Goal: Information Seeking & Learning: Learn about a topic

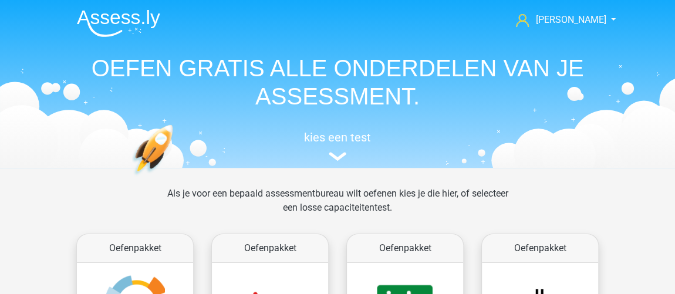
click at [0, 123] on header "[PERSON_NAME] [EMAIL_ADDRESS][DOMAIN_NAME] Nederlands English" at bounding box center [337, 84] width 675 height 168
click at [0, 123] on header "Jorinde Crone jorindecrone@gmail.com Nederlands English" at bounding box center [337, 84] width 675 height 168
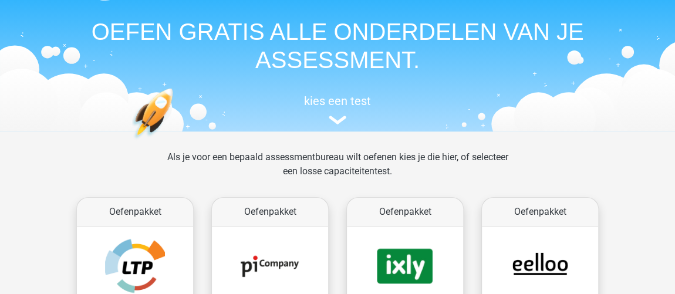
scroll to position [53, 0]
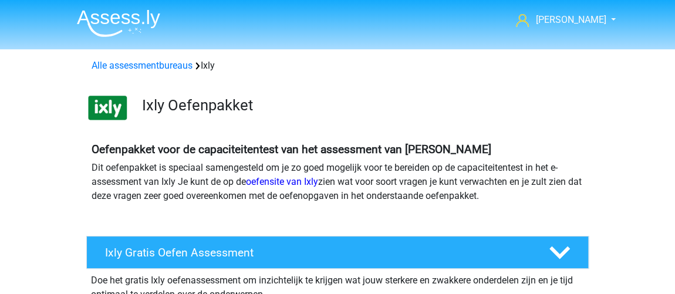
scroll to position [53, 0]
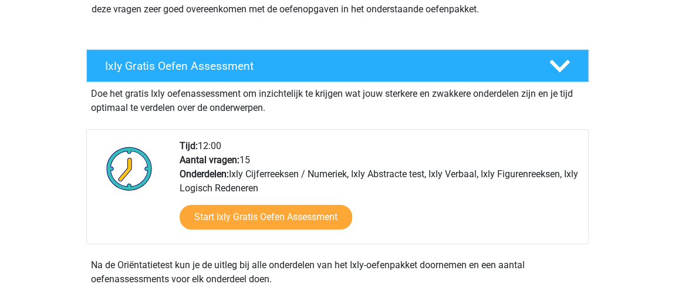
scroll to position [310, 0]
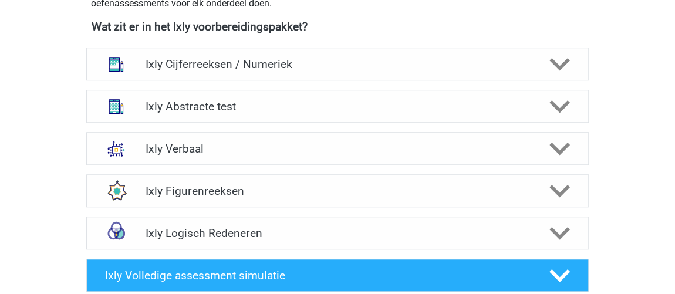
scroll to position [523, 0]
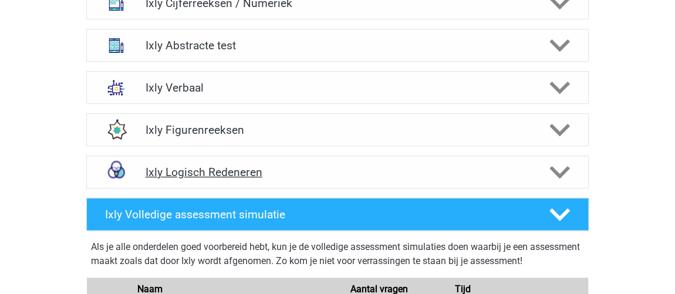
click at [140, 170] on div "Ixly Logisch Redeneren" at bounding box center [337, 171] width 402 height 13
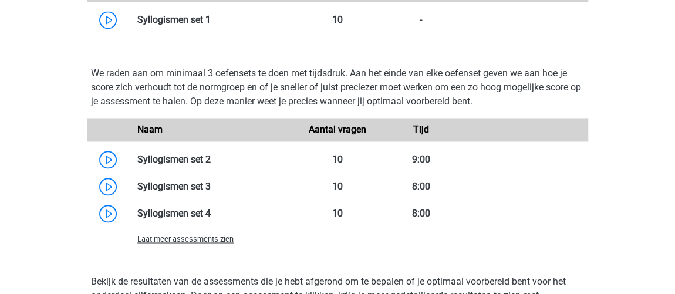
scroll to position [897, 0]
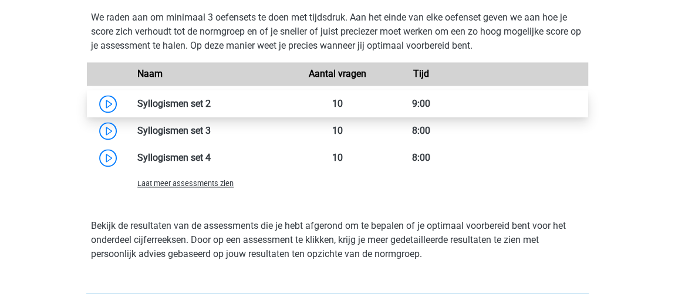
click at [211, 109] on link at bounding box center [211, 103] width 0 height 11
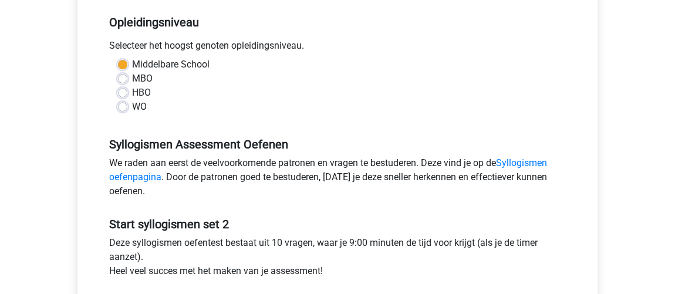
scroll to position [373, 0]
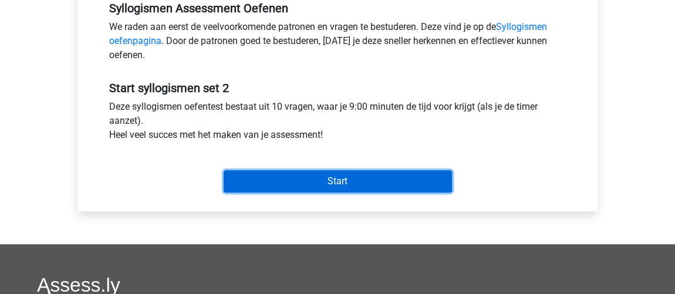
click at [299, 182] on input "Start" at bounding box center [338, 181] width 228 height 22
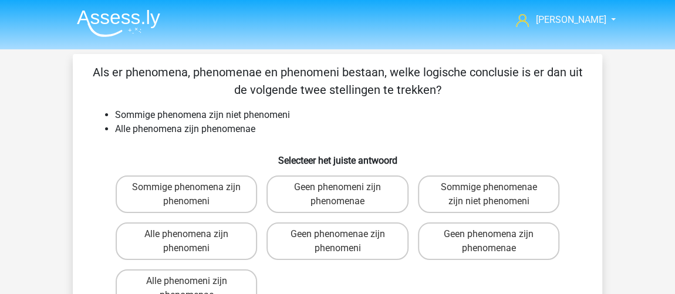
scroll to position [53, 0]
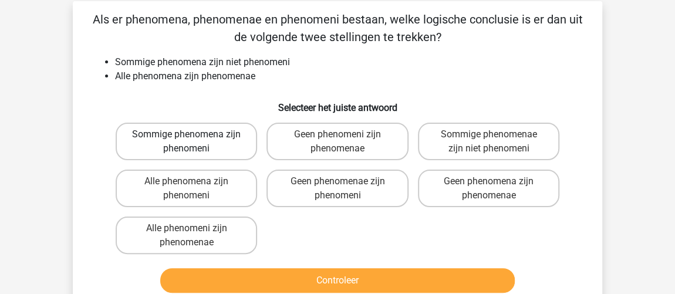
click at [222, 149] on label "Sommige phenomena zijn phenomeni" at bounding box center [186, 142] width 141 height 38
click at [194, 142] on input "Sommige phenomena zijn phenomeni" at bounding box center [191, 138] width 8 height 8
radio input "true"
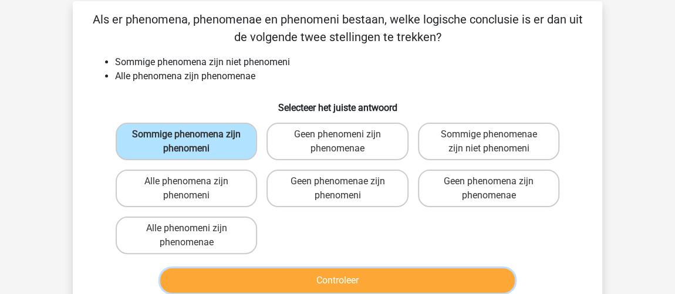
click at [476, 277] on button "Controleer" at bounding box center [337, 280] width 355 height 25
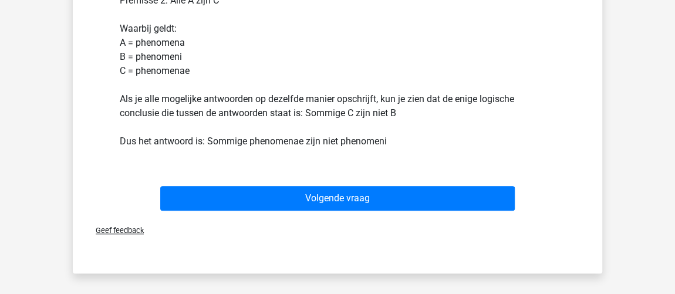
scroll to position [427, 0]
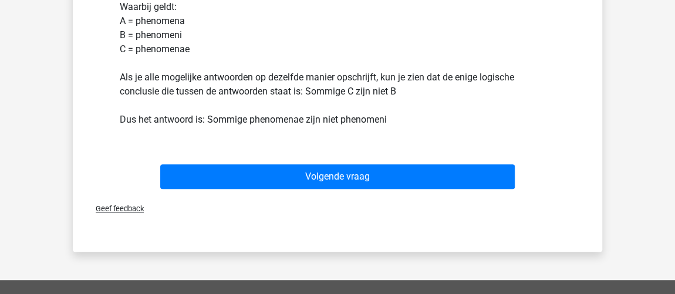
click at [445, 188] on div "Volgende vraag" at bounding box center [337, 178] width 453 height 29
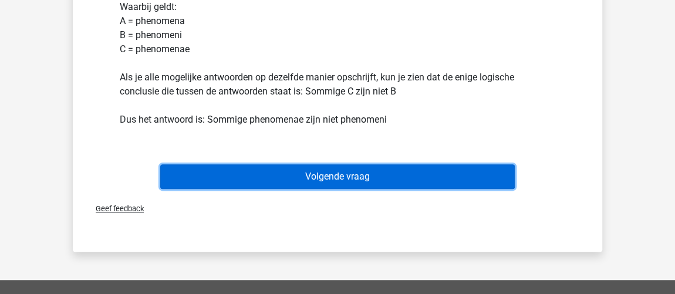
click at [470, 190] on div "Volgende vraag" at bounding box center [337, 178] width 453 height 29
click at [438, 165] on button "Volgende vraag" at bounding box center [337, 176] width 355 height 25
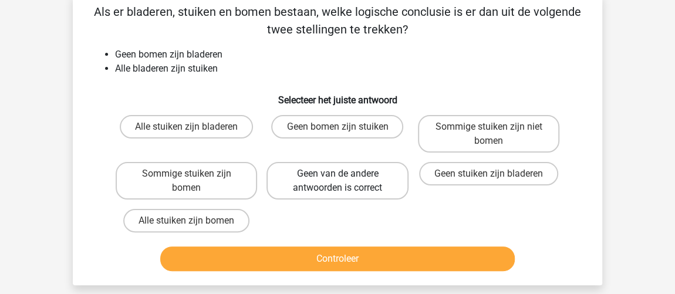
scroll to position [54, 0]
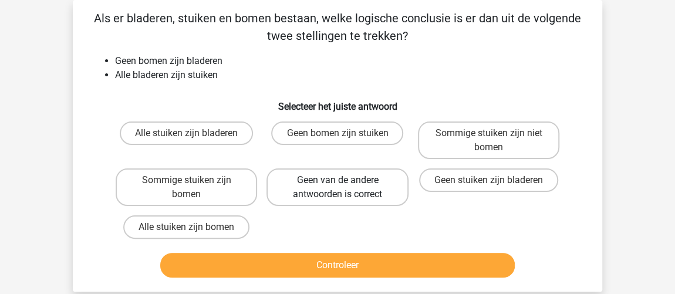
click at [335, 177] on label "Geen van de andere antwoorden is correct" at bounding box center [336, 187] width 141 height 38
click at [337, 180] on input "Geen van de andere antwoorden is correct" at bounding box center [341, 184] width 8 height 8
radio input "true"
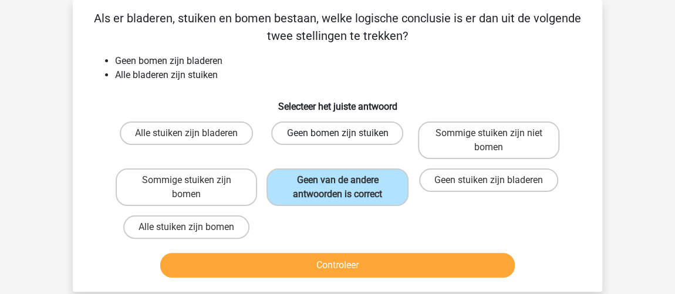
click at [363, 129] on label "Geen bomen zijn stuiken" at bounding box center [337, 132] width 132 height 23
click at [345, 133] on input "Geen bomen zijn stuiken" at bounding box center [341, 137] width 8 height 8
radio input "true"
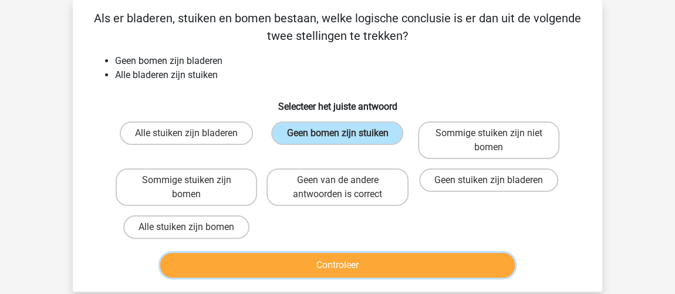
click at [427, 273] on button "Controleer" at bounding box center [337, 265] width 355 height 25
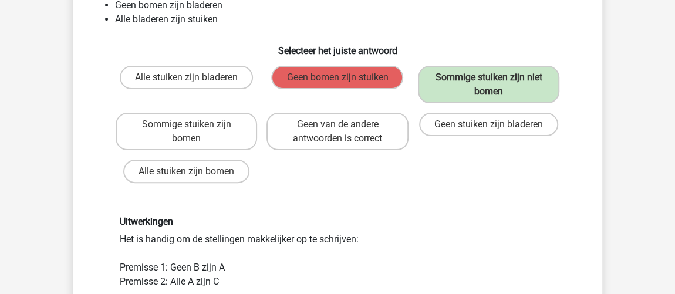
scroll to position [53, 0]
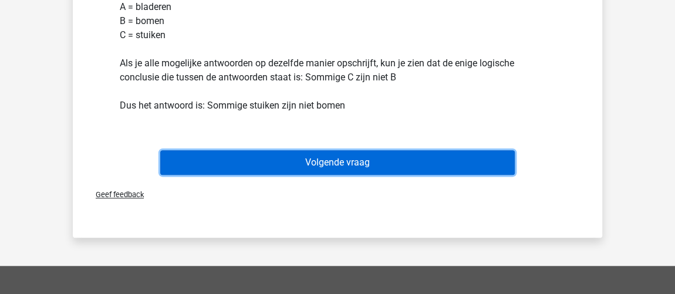
click at [259, 153] on button "Volgende vraag" at bounding box center [337, 162] width 355 height 25
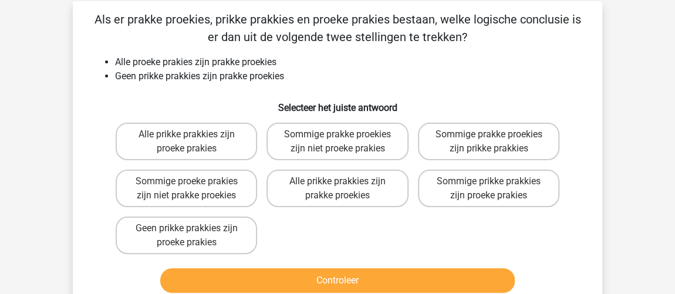
click at [379, 251] on div "Alle prikke prakkies zijn proeke prakies Sommige prakke proekies zijn niet proe…" at bounding box center [337, 188] width 453 height 141
click at [171, 224] on label "Geen prikke prakkies zijn proeke prakies" at bounding box center [186, 236] width 141 height 38
click at [187, 228] on input "Geen prikke prakkies zijn proeke prakies" at bounding box center [191, 232] width 8 height 8
radio input "true"
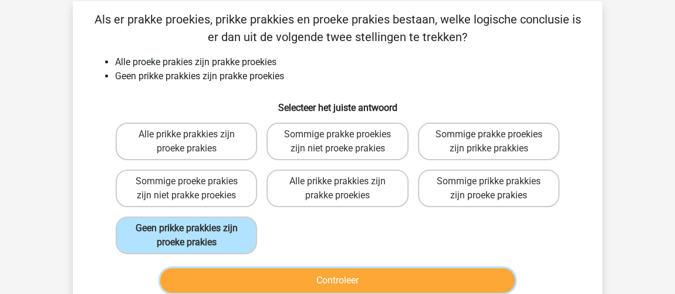
click at [290, 283] on button "Controleer" at bounding box center [337, 280] width 355 height 25
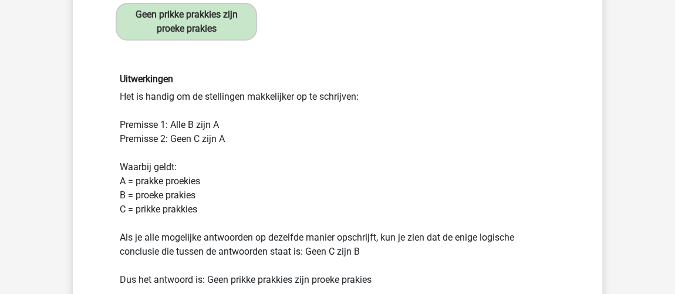
scroll to position [320, 0]
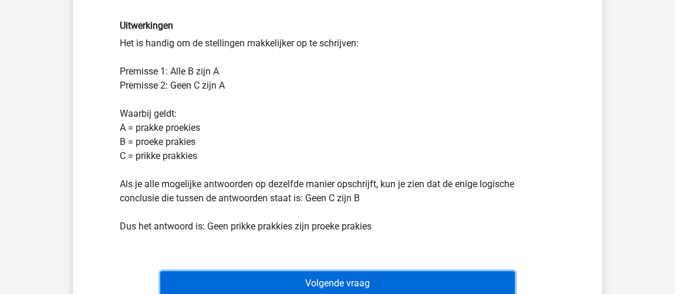
click at [317, 283] on button "Volgende vraag" at bounding box center [337, 283] width 355 height 25
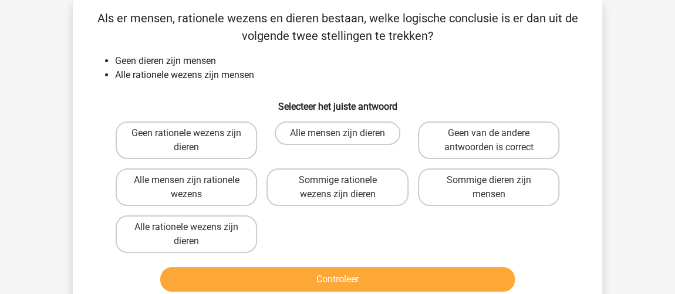
scroll to position [54, 0]
click at [202, 138] on label "Geen rationele wezens zijn dieren" at bounding box center [186, 140] width 141 height 38
click at [194, 138] on input "Geen rationele wezens zijn dieren" at bounding box center [191, 137] width 8 height 8
radio input "true"
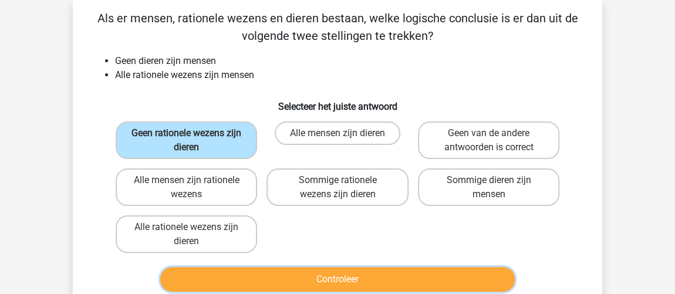
click at [311, 278] on button "Controleer" at bounding box center [337, 279] width 355 height 25
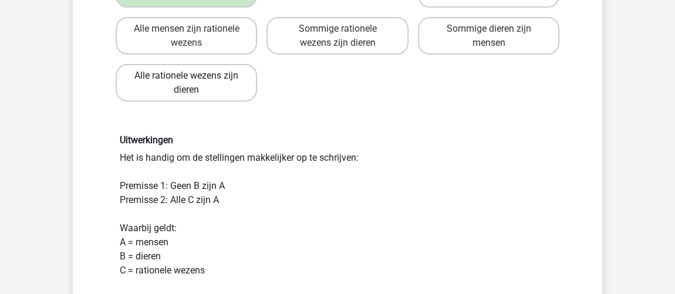
scroll to position [267, 0]
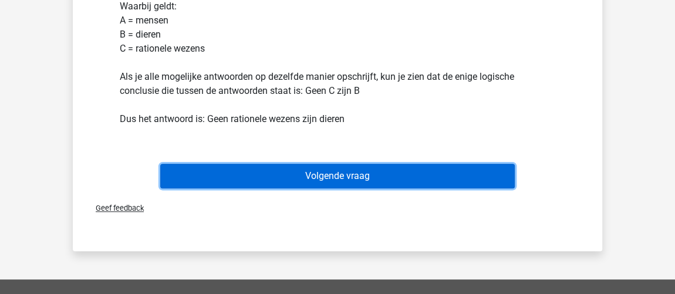
click at [329, 176] on button "Volgende vraag" at bounding box center [337, 176] width 355 height 25
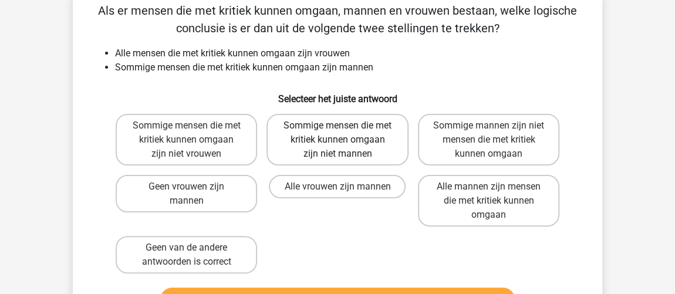
scroll to position [54, 0]
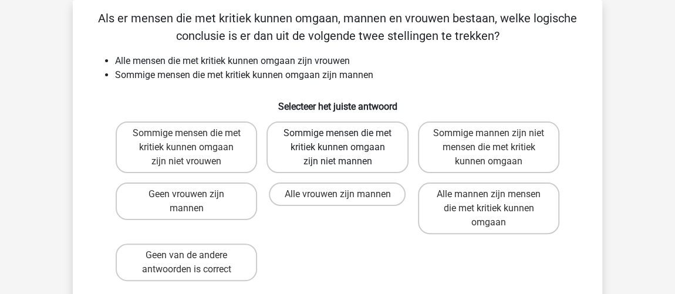
click at [309, 143] on label "Sommige mensen die met kritiek kunnen omgaan zijn niet mannen" at bounding box center [336, 147] width 141 height 52
click at [337, 141] on input "Sommige mensen die met kritiek kunnen omgaan zijn niet mannen" at bounding box center [341, 137] width 8 height 8
radio input "true"
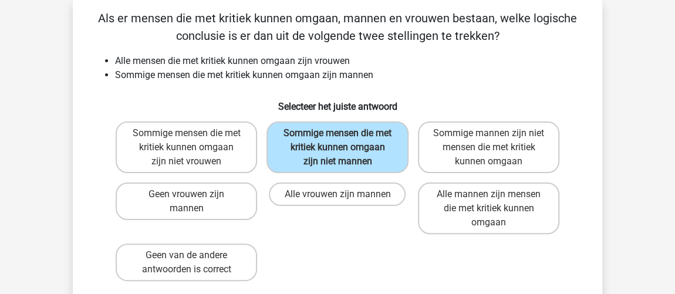
scroll to position [214, 0]
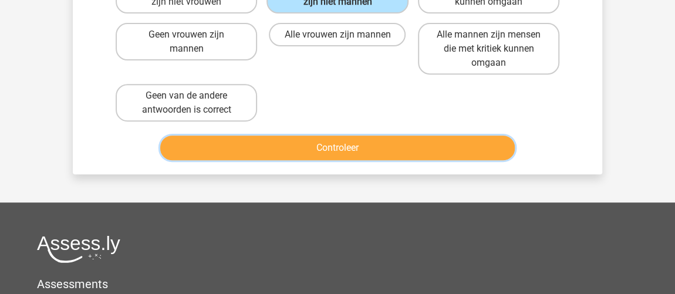
click at [360, 153] on button "Controleer" at bounding box center [337, 148] width 355 height 25
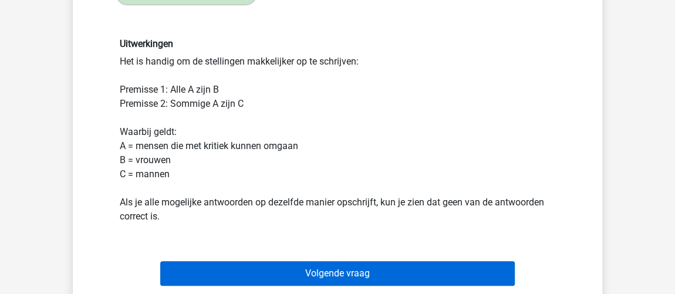
scroll to position [373, 0]
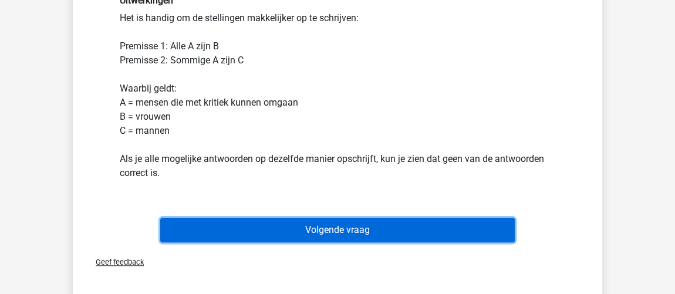
click at [336, 228] on button "Volgende vraag" at bounding box center [337, 230] width 355 height 25
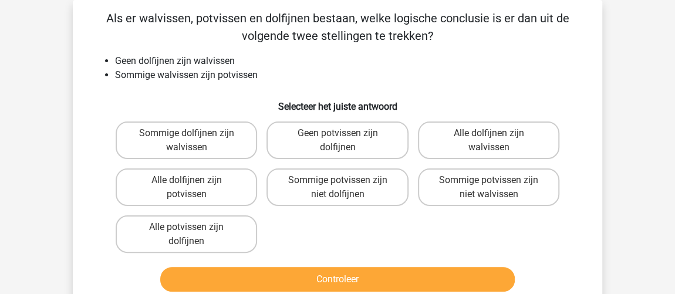
scroll to position [54, 0]
click at [529, 188] on label "Sommige potvissen zijn niet walvissen" at bounding box center [488, 187] width 141 height 38
click at [496, 188] on input "Sommige potvissen zijn niet walvissen" at bounding box center [492, 184] width 8 height 8
radio input "true"
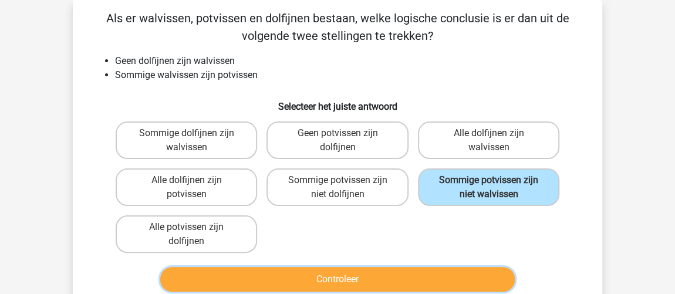
click at [404, 272] on button "Controleer" at bounding box center [337, 279] width 355 height 25
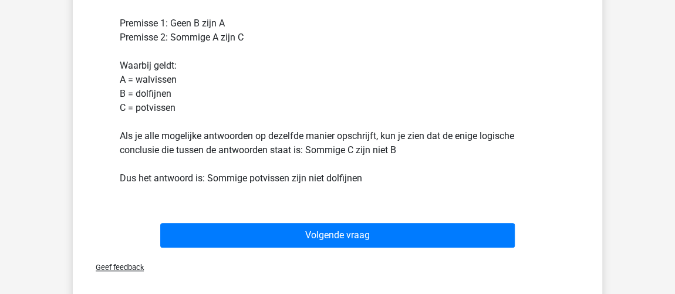
scroll to position [427, 0]
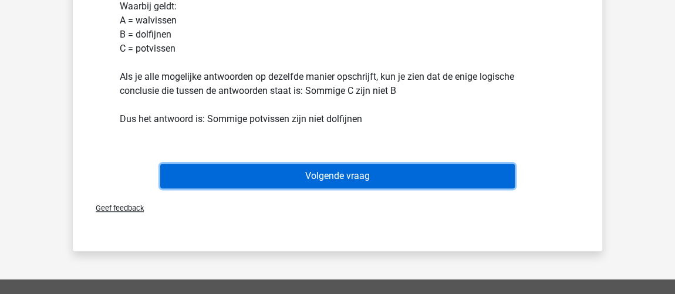
click at [397, 176] on button "Volgende vraag" at bounding box center [337, 176] width 355 height 25
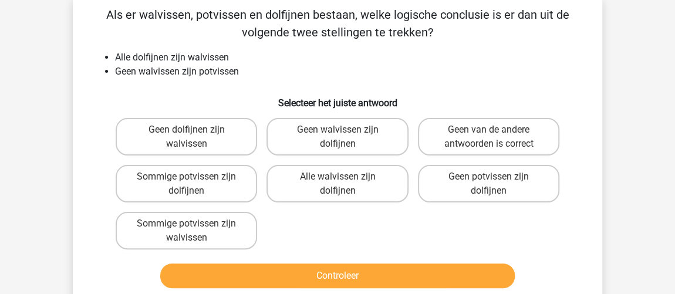
scroll to position [54, 0]
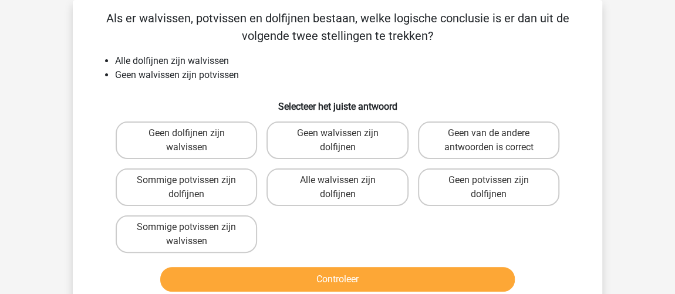
click at [493, 180] on input "Geen potvissen zijn dolfijnen" at bounding box center [492, 184] width 8 height 8
radio input "true"
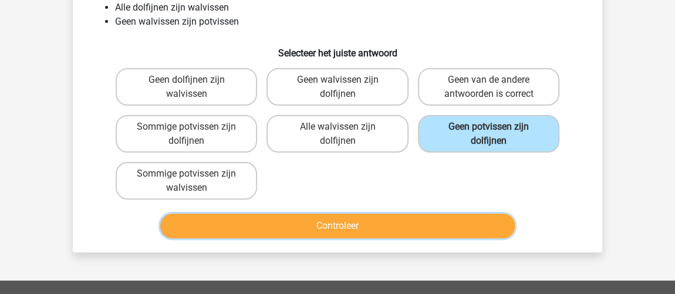
click at [476, 218] on button "Controleer" at bounding box center [337, 226] width 355 height 25
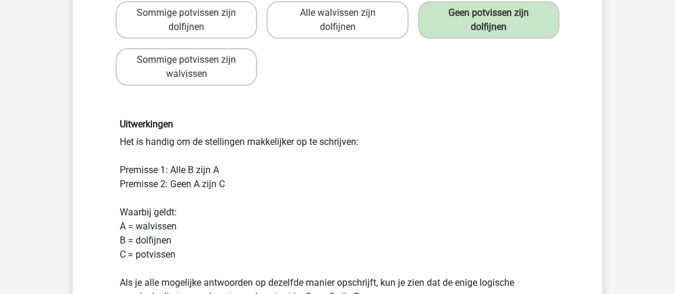
scroll to position [320, 0]
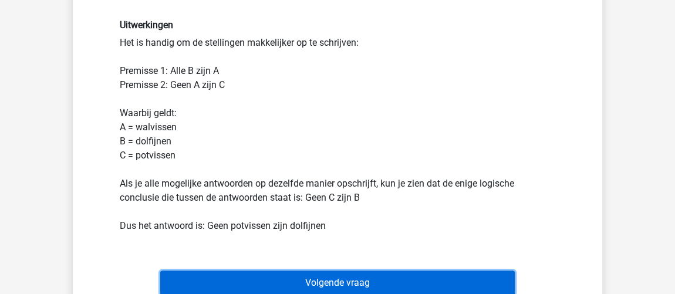
click at [370, 284] on button "Volgende vraag" at bounding box center [337, 283] width 355 height 25
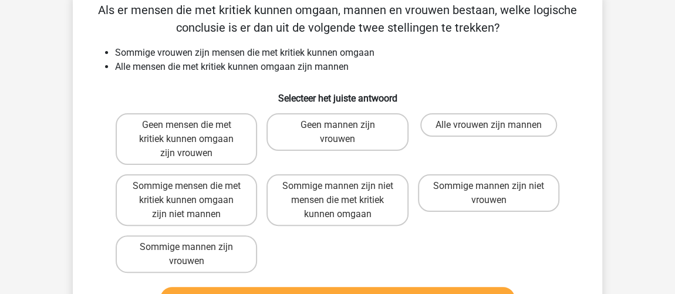
scroll to position [54, 0]
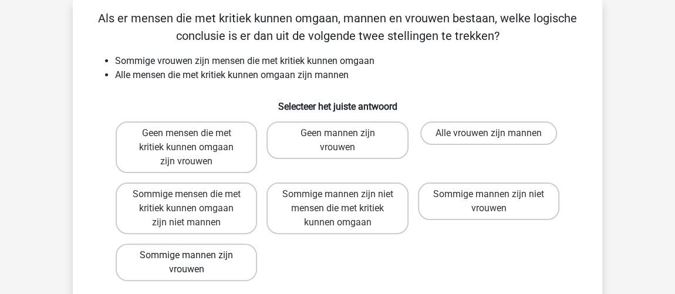
click at [194, 266] on label "Sommige mannen zijn vrouwen" at bounding box center [186, 263] width 141 height 38
click at [194, 263] on input "Sommige mannen zijn vrouwen" at bounding box center [191, 259] width 8 height 8
radio input "true"
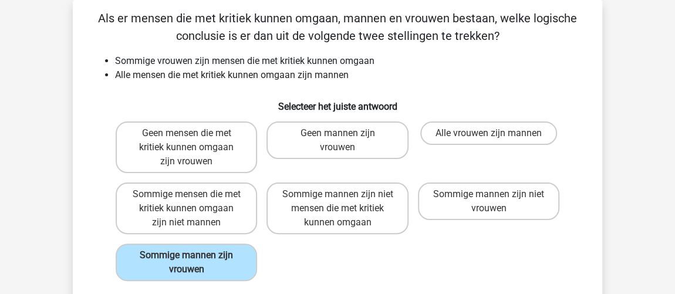
scroll to position [107, 0]
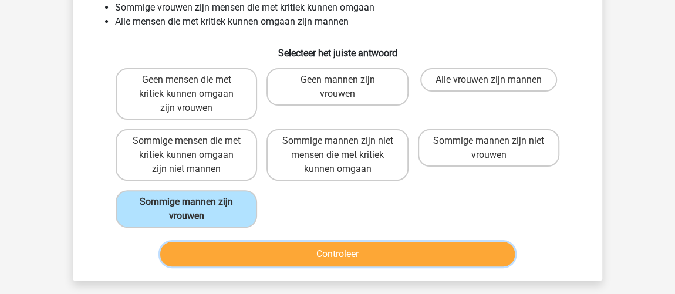
click at [293, 248] on button "Controleer" at bounding box center [337, 254] width 355 height 25
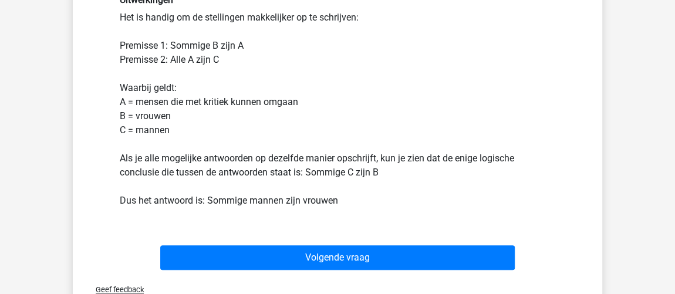
scroll to position [427, 0]
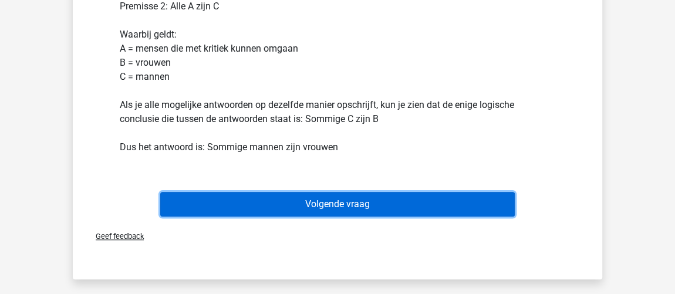
click at [289, 204] on button "Volgende vraag" at bounding box center [337, 204] width 355 height 25
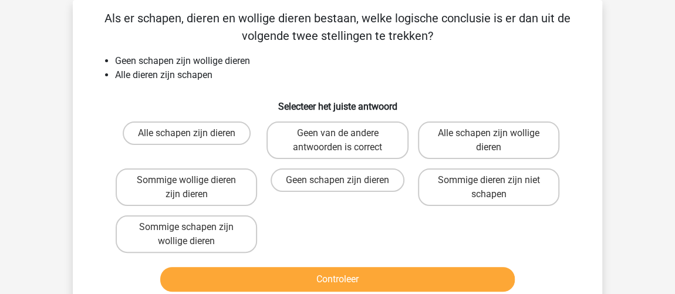
scroll to position [54, 0]
click at [327, 140] on label "Geen van de andere antwoorden is correct" at bounding box center [336, 140] width 141 height 38
click at [337, 140] on input "Geen van de andere antwoorden is correct" at bounding box center [341, 137] width 8 height 8
radio input "true"
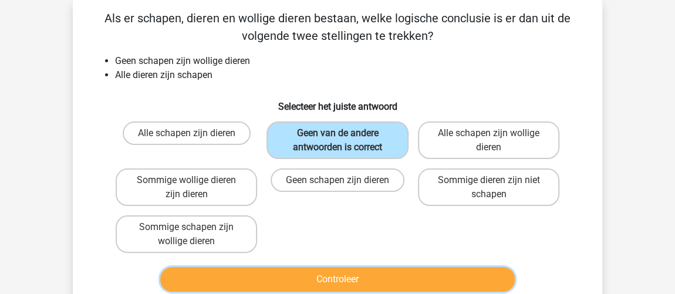
click at [430, 281] on button "Controleer" at bounding box center [337, 279] width 355 height 25
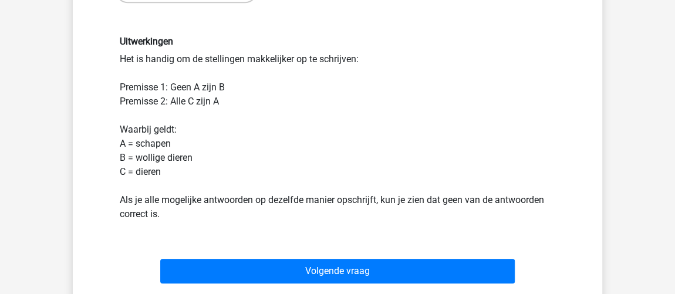
scroll to position [320, 0]
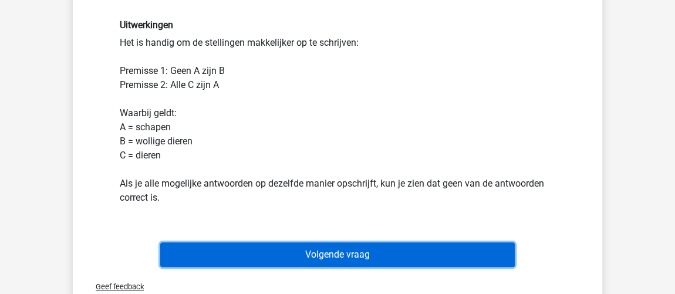
click at [438, 251] on button "Volgende vraag" at bounding box center [337, 254] width 355 height 25
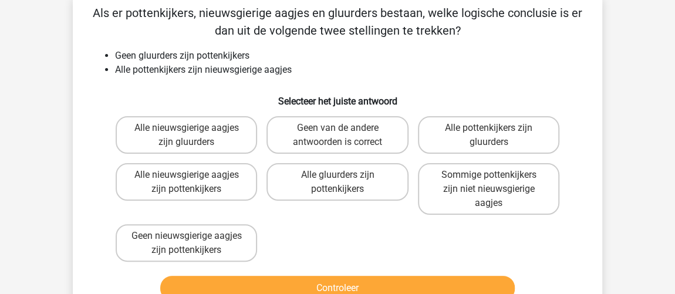
scroll to position [54, 0]
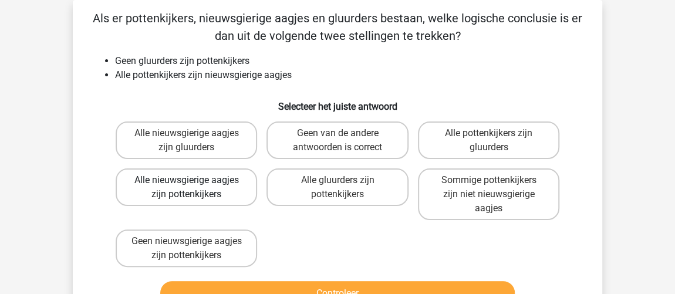
click at [203, 188] on label "Alle nieuwsgierige aagjes zijn pottenkijkers" at bounding box center [186, 187] width 141 height 38
click at [194, 188] on input "Alle nieuwsgierige aagjes zijn pottenkijkers" at bounding box center [191, 184] width 8 height 8
radio input "true"
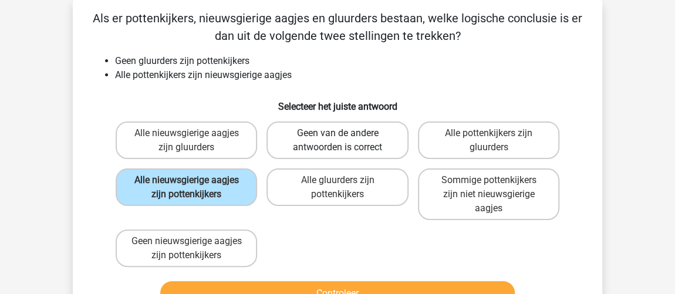
click at [293, 146] on label "Geen van de andere antwoorden is correct" at bounding box center [336, 140] width 141 height 38
click at [337, 141] on input "Geen van de andere antwoorden is correct" at bounding box center [341, 137] width 8 height 8
radio input "true"
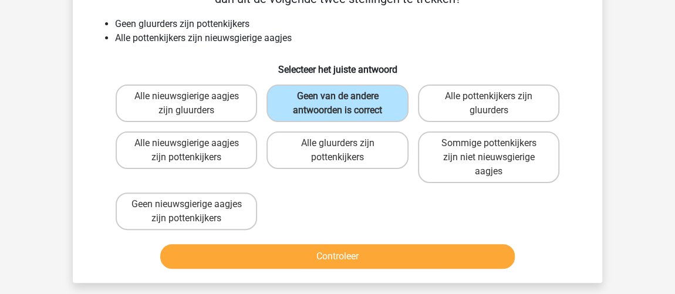
scroll to position [107, 0]
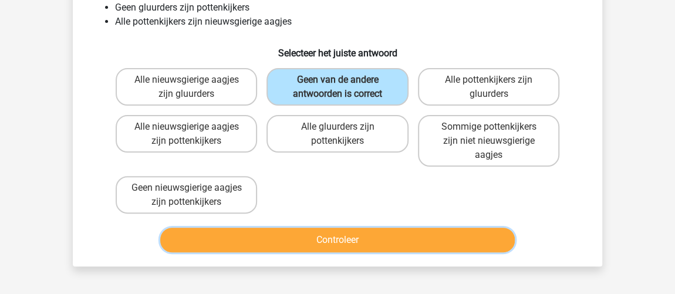
click at [369, 238] on button "Controleer" at bounding box center [337, 240] width 355 height 25
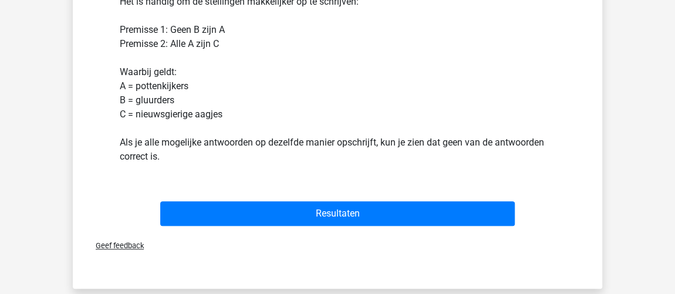
scroll to position [427, 0]
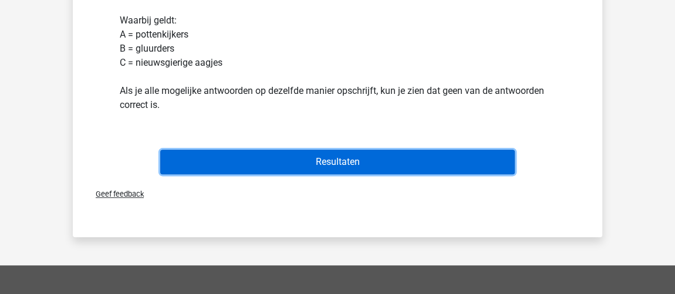
click at [393, 159] on button "Resultaten" at bounding box center [337, 162] width 355 height 25
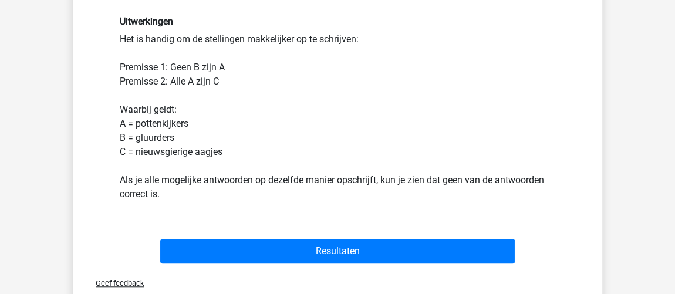
scroll to position [214, 0]
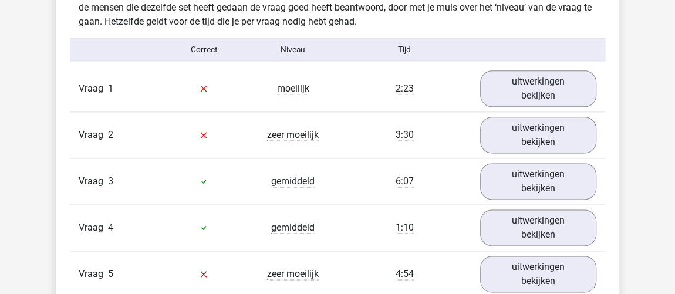
scroll to position [746, 0]
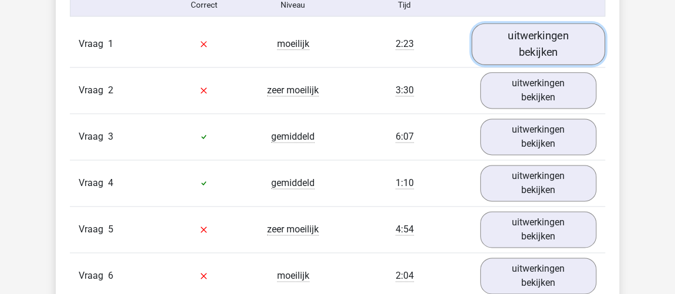
click at [527, 43] on link "uitwerkingen bekijken" at bounding box center [538, 44] width 134 height 42
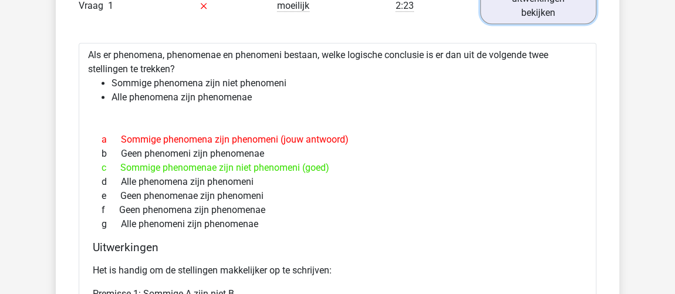
scroll to position [800, 0]
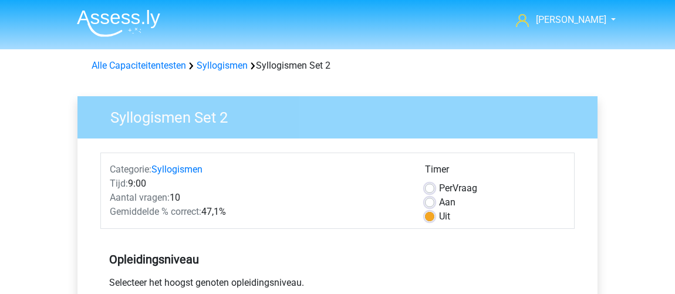
scroll to position [373, 0]
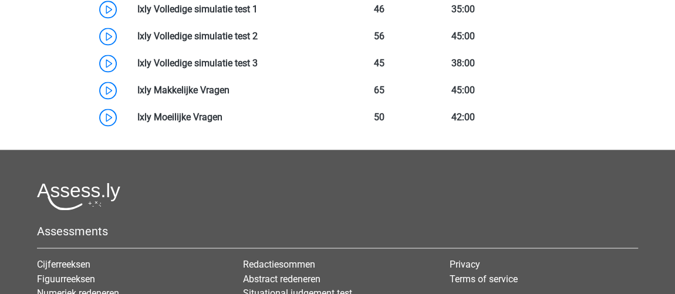
scroll to position [737, 0]
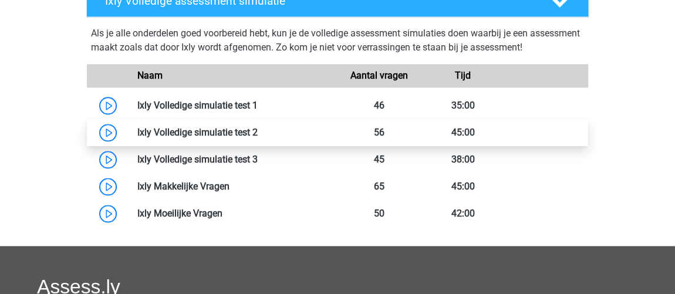
click at [258, 132] on link at bounding box center [258, 132] width 0 height 11
click at [258, 129] on link at bounding box center [258, 132] width 0 height 11
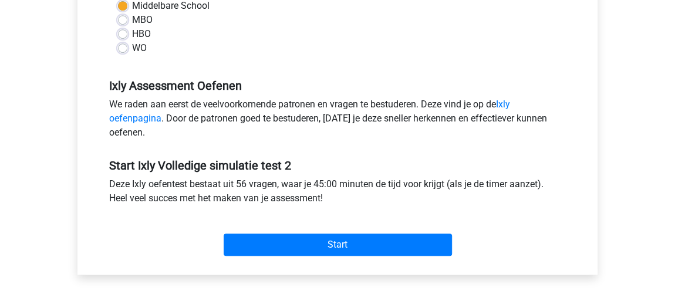
scroll to position [373, 0]
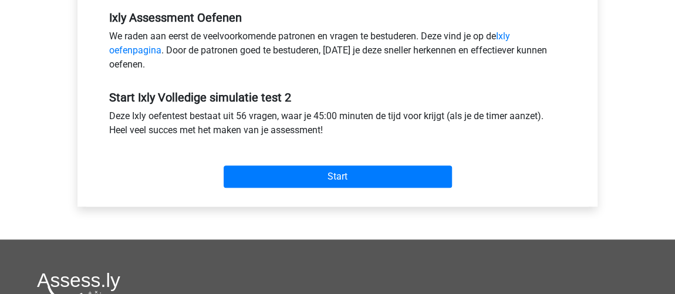
drag, startPoint x: 260, startPoint y: 140, endPoint x: 269, endPoint y: 137, distance: 9.8
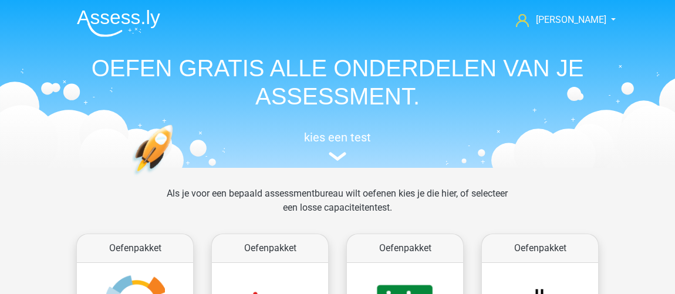
scroll to position [53, 0]
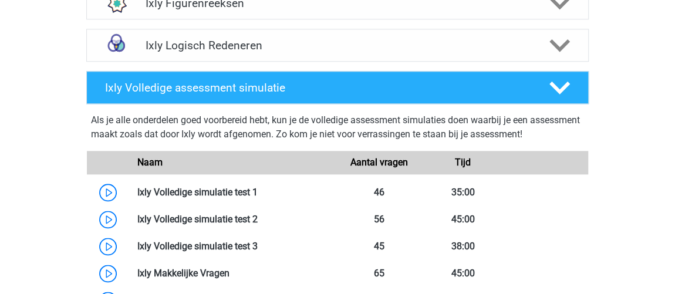
scroll to position [586, 0]
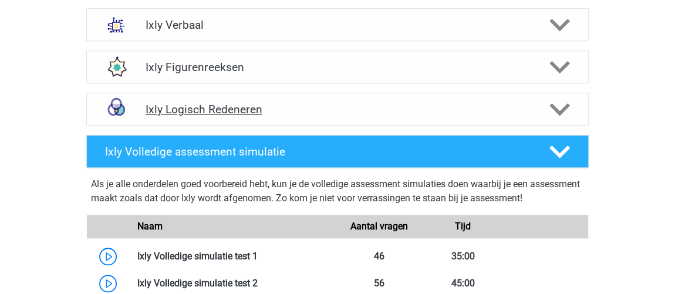
click at [326, 103] on h4 "Ixly Logisch Redeneren" at bounding box center [337, 109] width 384 height 13
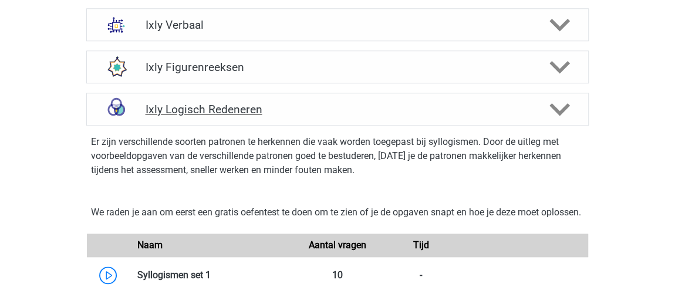
click at [323, 106] on h4 "Ixly Logisch Redeneren" at bounding box center [337, 109] width 384 height 13
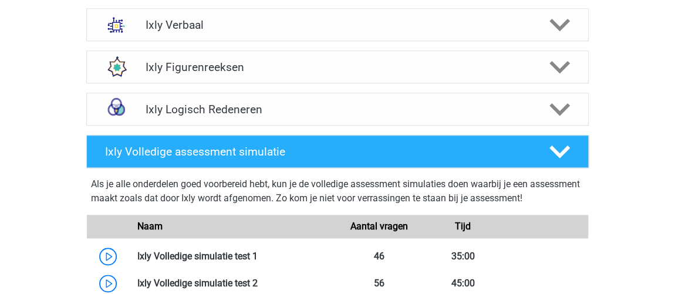
click at [18, 62] on div "Jorinde Crone jorindecrone@gmail.com Nederlands" at bounding box center [337, 60] width 675 height 1293
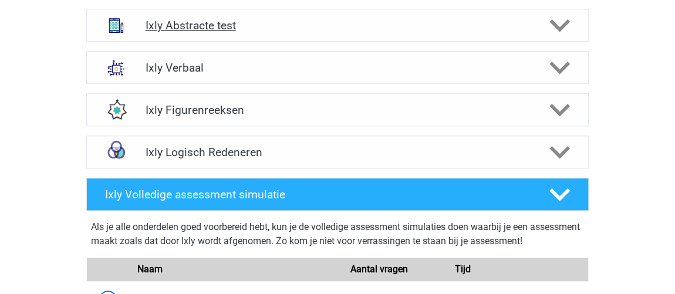
scroll to position [533, 0]
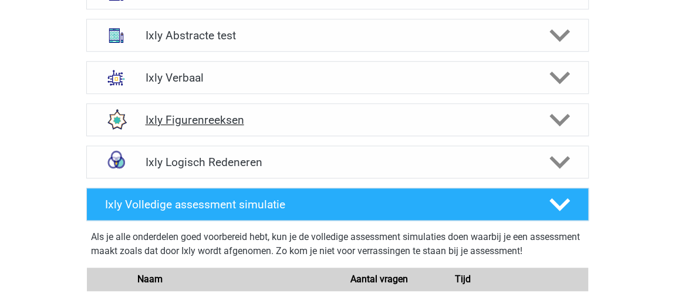
click at [190, 120] on h4 "Ixly Figurenreeksen" at bounding box center [337, 119] width 384 height 13
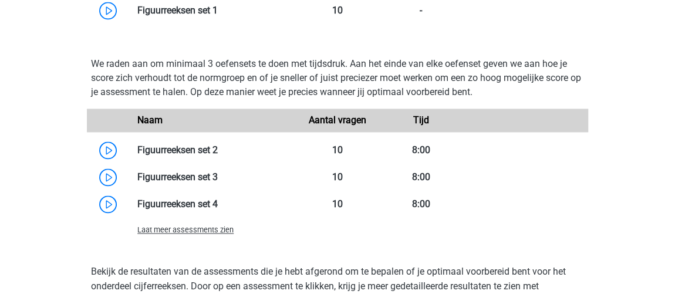
scroll to position [853, 0]
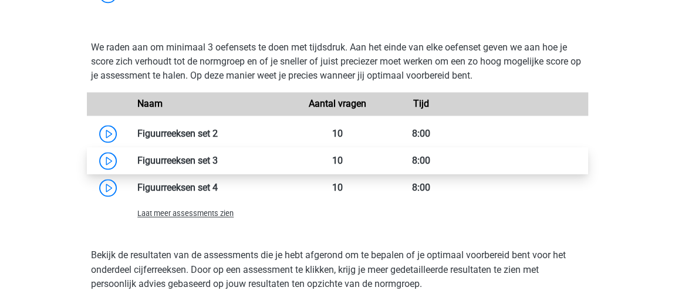
click at [218, 162] on link at bounding box center [218, 160] width 0 height 11
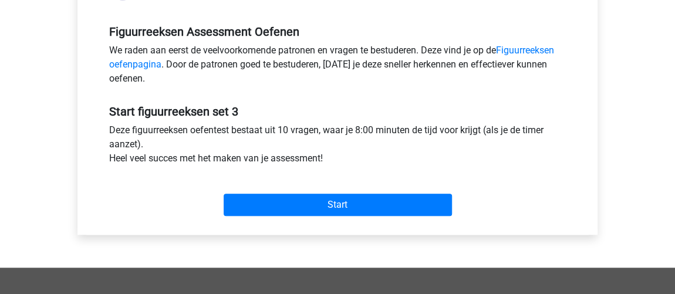
scroll to position [373, 0]
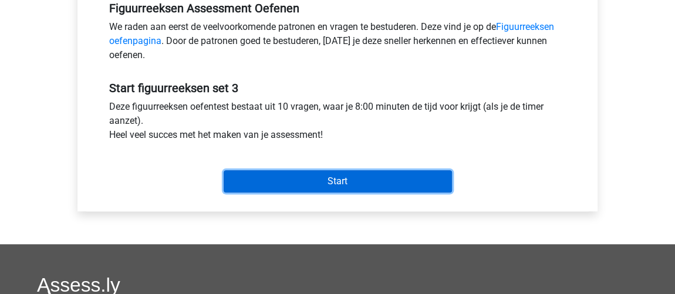
click at [371, 174] on input "Start" at bounding box center [338, 181] width 228 height 22
click at [322, 181] on input "Start" at bounding box center [338, 181] width 228 height 22
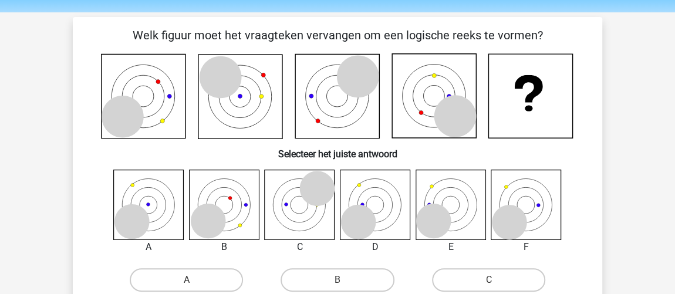
scroll to position [53, 0]
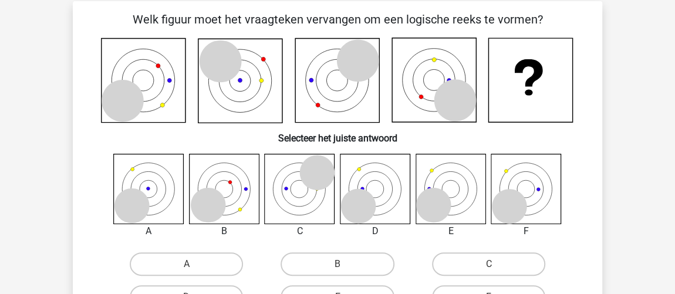
click at [380, 208] on icon at bounding box center [375, 189] width 70 height 70
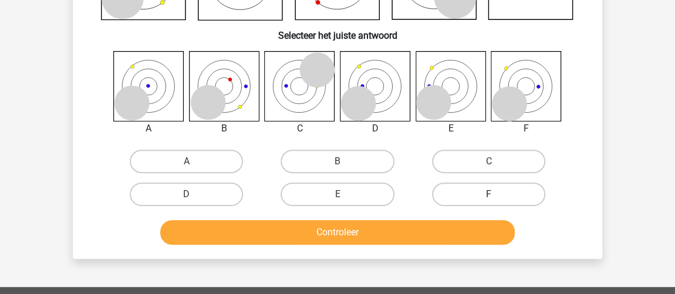
scroll to position [160, 0]
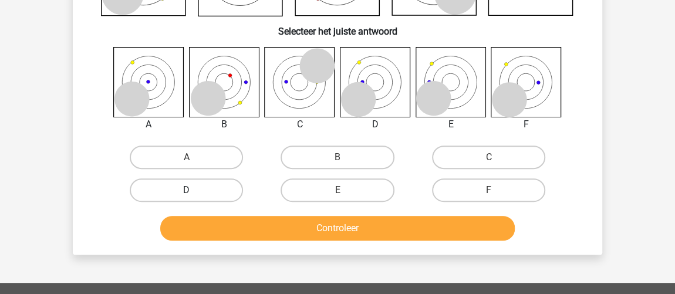
click at [183, 194] on label "D" at bounding box center [186, 189] width 113 height 23
click at [187, 194] on input "D" at bounding box center [191, 194] width 8 height 8
radio input "true"
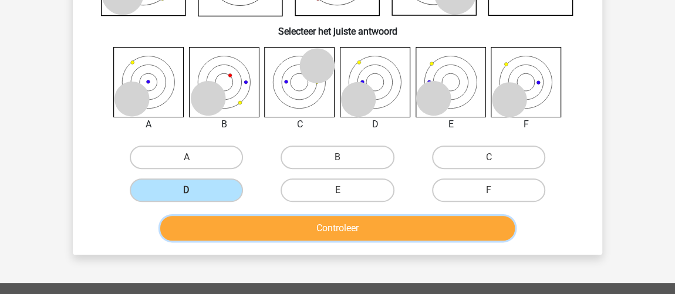
click at [266, 225] on button "Controleer" at bounding box center [337, 228] width 355 height 25
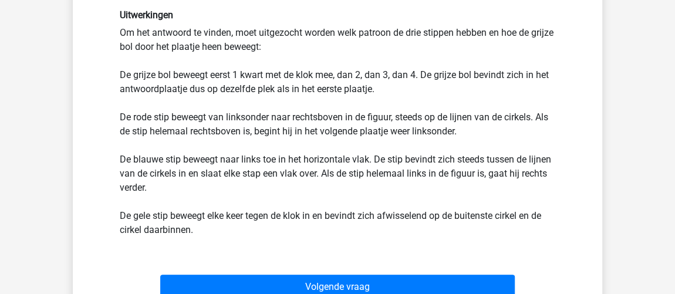
scroll to position [480, 0]
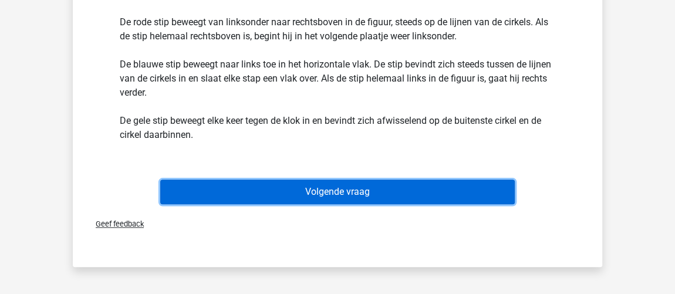
click at [398, 188] on button "Volgende vraag" at bounding box center [337, 192] width 355 height 25
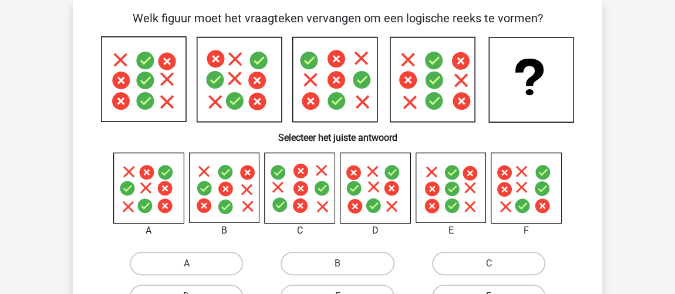
scroll to position [107, 0]
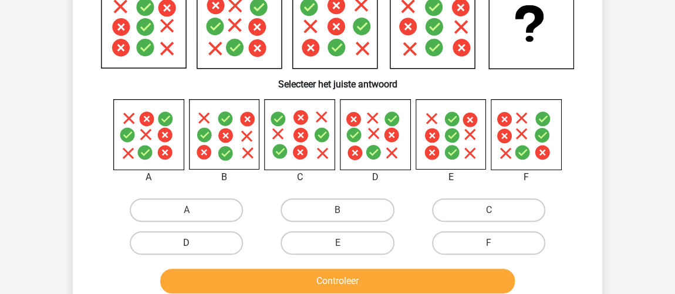
click at [212, 246] on label "D" at bounding box center [186, 242] width 113 height 23
click at [194, 246] on input "D" at bounding box center [191, 247] width 8 height 8
radio input "true"
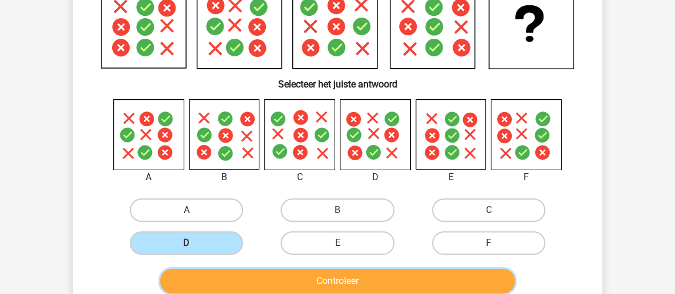
click at [240, 273] on button "Controleer" at bounding box center [337, 281] width 355 height 25
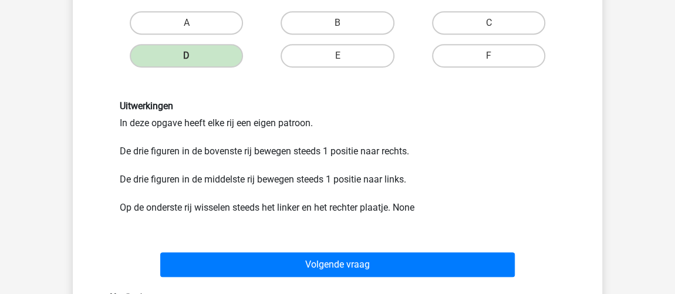
scroll to position [373, 0]
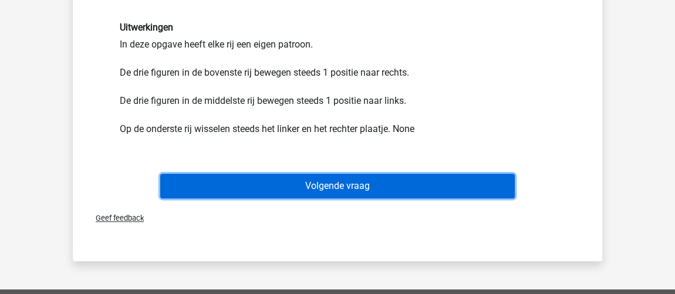
click at [356, 184] on button "Volgende vraag" at bounding box center [337, 186] width 355 height 25
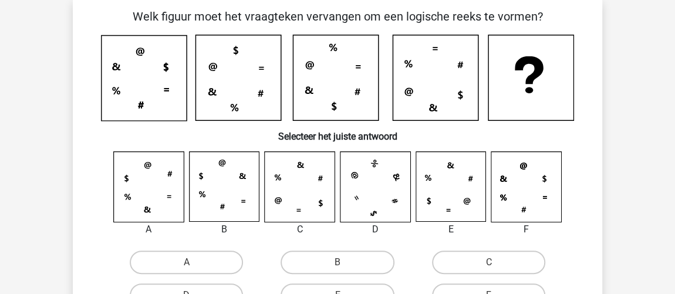
scroll to position [54, 0]
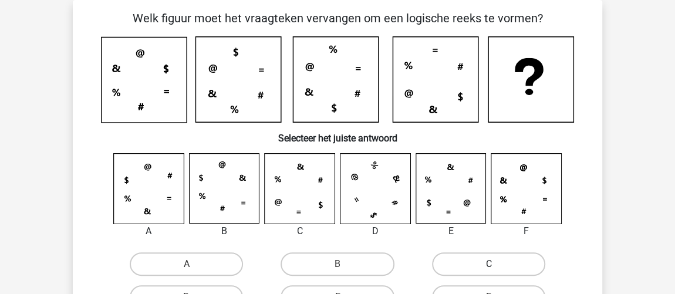
click at [457, 266] on label "C" at bounding box center [488, 263] width 113 height 23
click at [488, 266] on input "C" at bounding box center [492, 268] width 8 height 8
radio input "true"
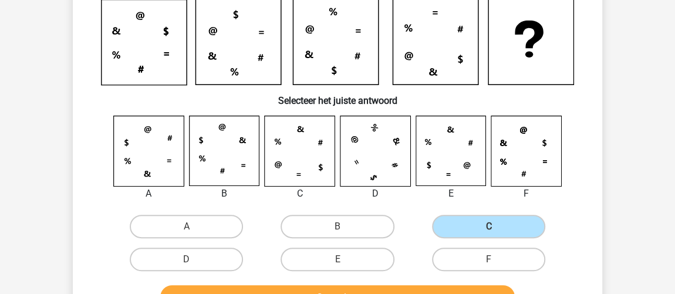
scroll to position [107, 0]
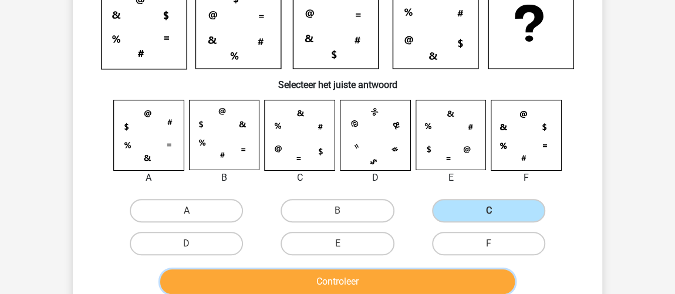
click at [394, 279] on button "Controleer" at bounding box center [337, 281] width 355 height 25
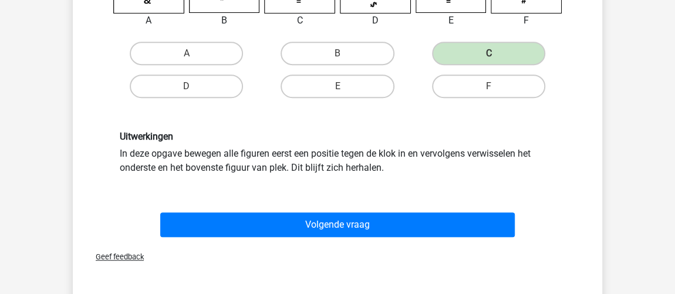
scroll to position [267, 0]
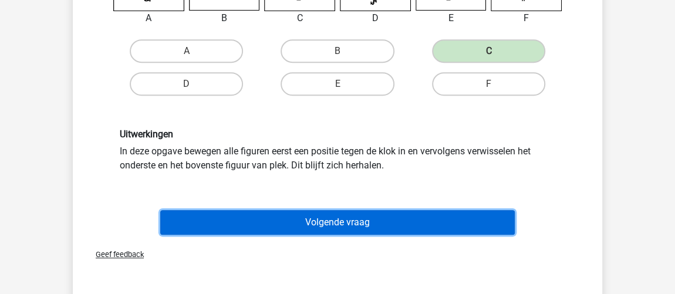
click at [395, 224] on button "Volgende vraag" at bounding box center [337, 222] width 355 height 25
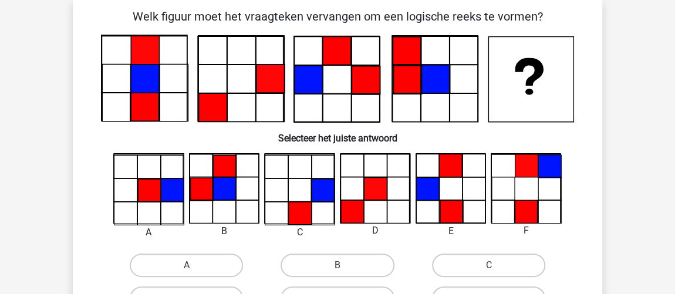
scroll to position [54, 0]
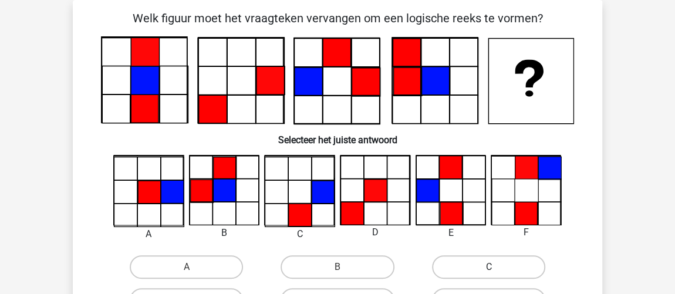
click at [469, 273] on label "C" at bounding box center [488, 266] width 113 height 23
click at [488, 273] on input "C" at bounding box center [492, 271] width 8 height 8
radio input "true"
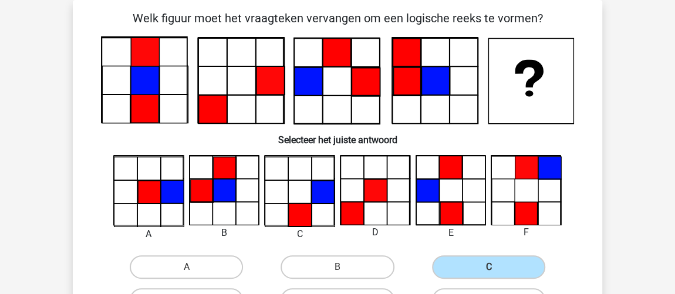
scroll to position [214, 0]
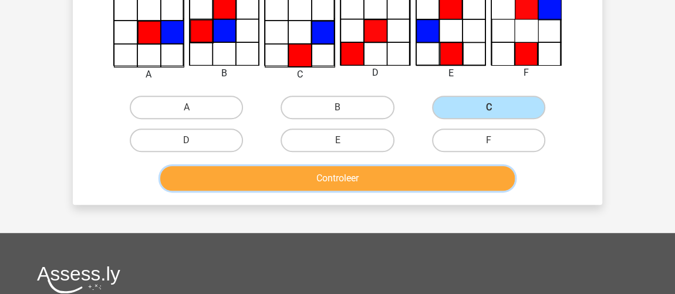
click at [265, 177] on button "Controleer" at bounding box center [337, 178] width 355 height 25
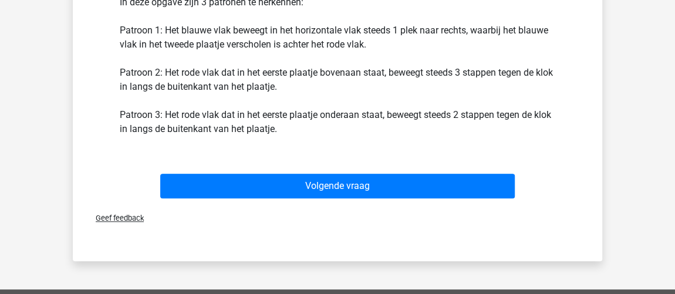
scroll to position [427, 0]
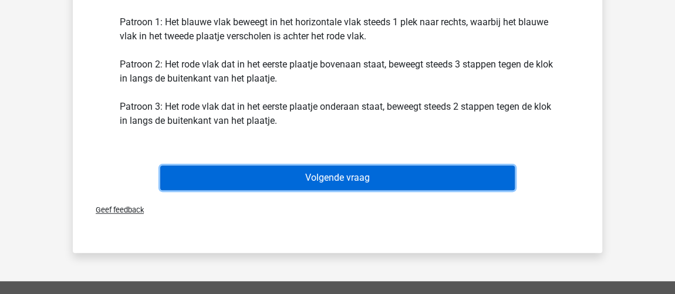
click at [404, 184] on button "Volgende vraag" at bounding box center [337, 177] width 355 height 25
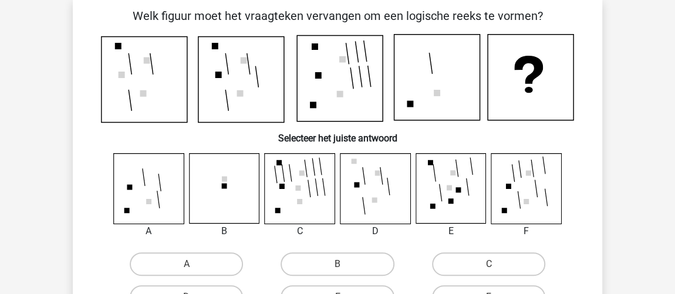
scroll to position [54, 0]
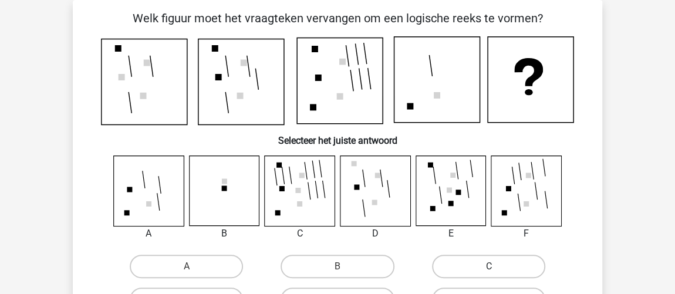
click at [537, 276] on label "C" at bounding box center [488, 266] width 113 height 23
click at [496, 274] on input "C" at bounding box center [492, 270] width 8 height 8
radio input "true"
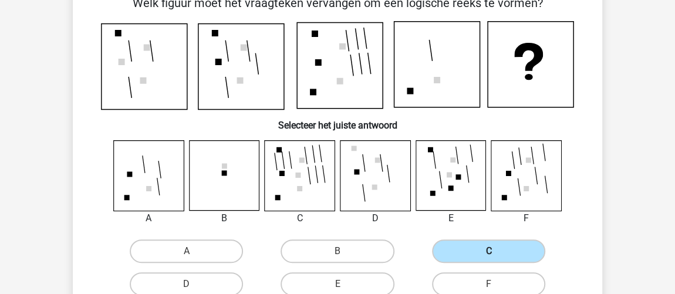
scroll to position [267, 0]
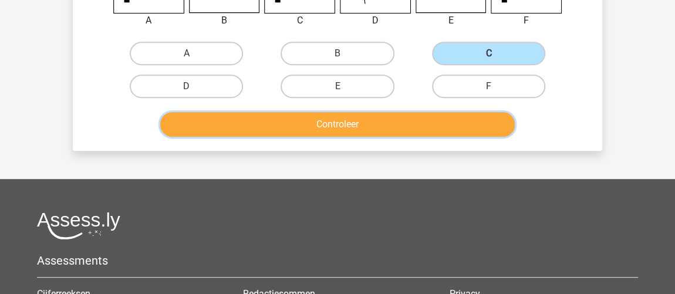
click at [449, 125] on button "Controleer" at bounding box center [337, 124] width 355 height 25
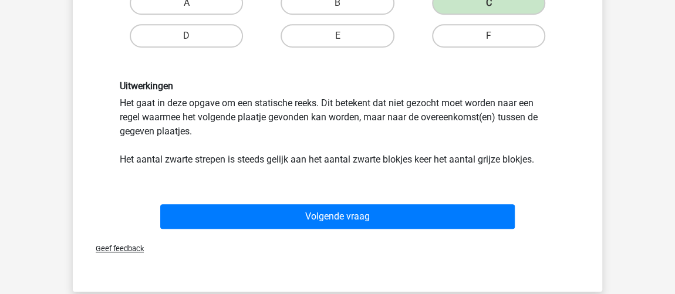
scroll to position [374, 0]
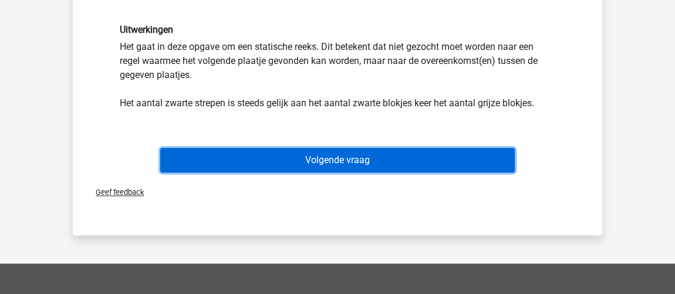
click at [487, 156] on button "Volgende vraag" at bounding box center [337, 160] width 355 height 25
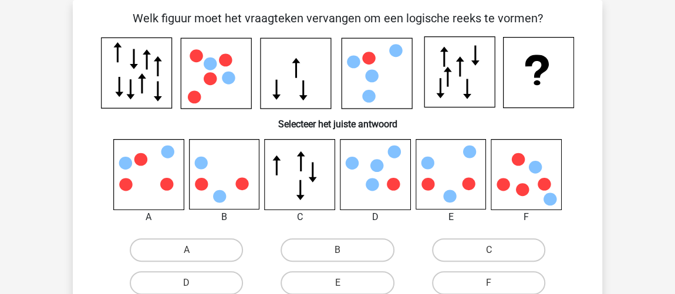
scroll to position [54, 0]
click at [201, 244] on label "A" at bounding box center [186, 249] width 113 height 23
click at [194, 250] on input "A" at bounding box center [191, 254] width 8 height 8
radio input "true"
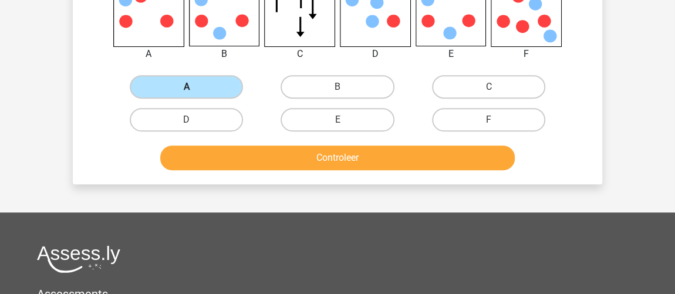
scroll to position [217, 0]
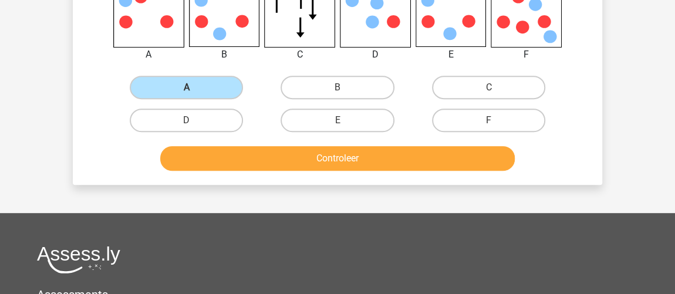
click at [439, 157] on button "Controleer" at bounding box center [337, 158] width 355 height 25
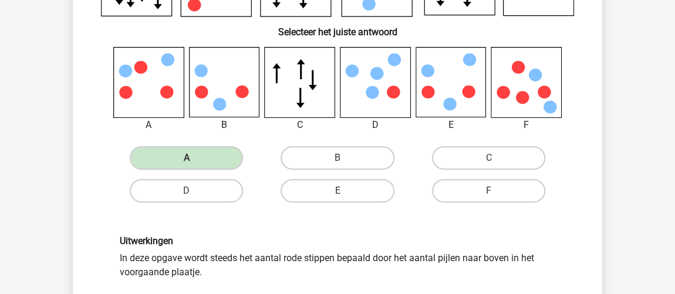
scroll to position [270, 0]
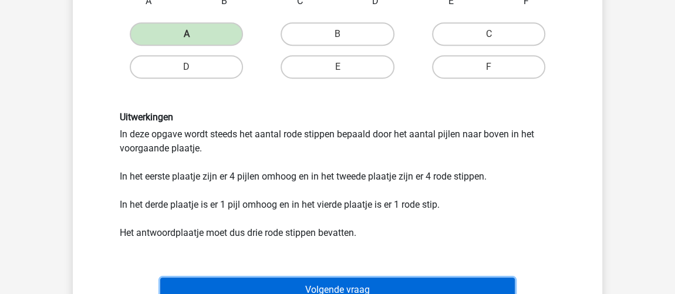
click at [363, 284] on button "Volgende vraag" at bounding box center [337, 290] width 355 height 25
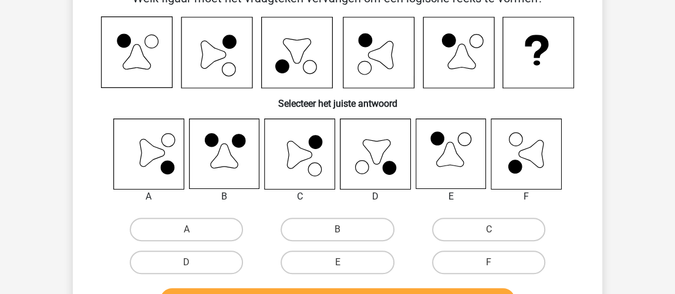
scroll to position [54, 0]
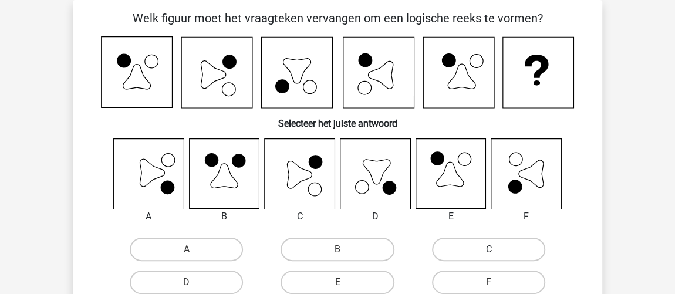
click at [502, 248] on label "C" at bounding box center [488, 249] width 113 height 23
click at [496, 249] on input "C" at bounding box center [492, 253] width 8 height 8
radio input "true"
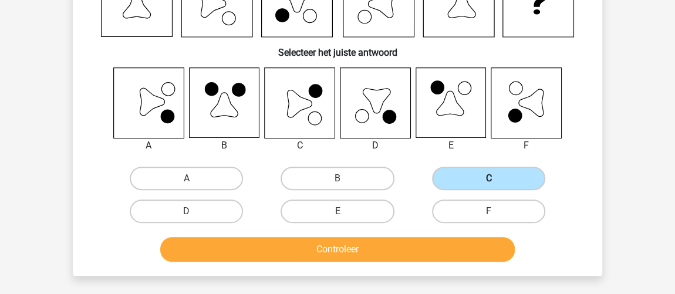
scroll to position [126, 0]
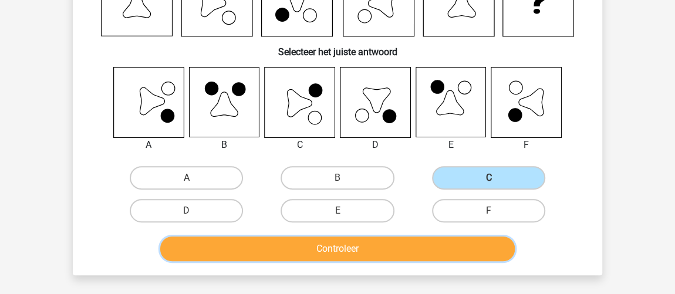
click at [448, 255] on button "Controleer" at bounding box center [337, 249] width 355 height 25
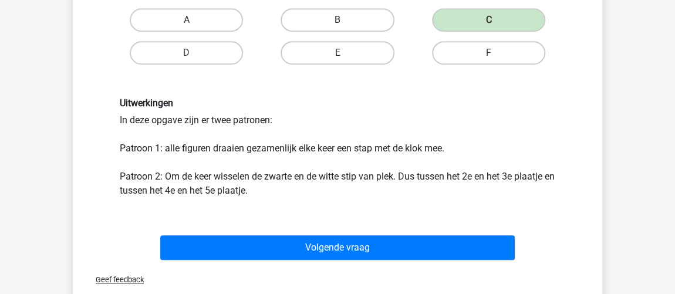
scroll to position [286, 0]
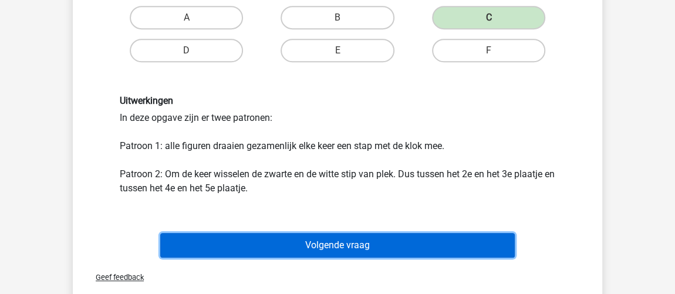
click at [329, 238] on button "Volgende vraag" at bounding box center [337, 245] width 355 height 25
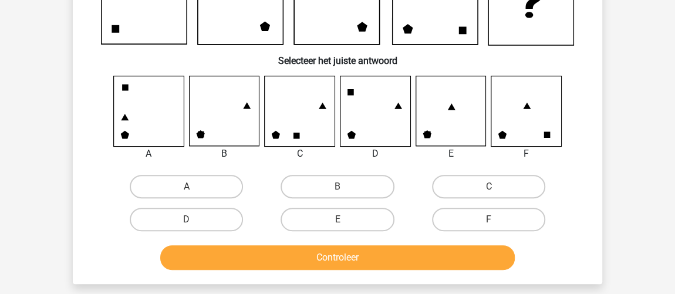
scroll to position [133, 0]
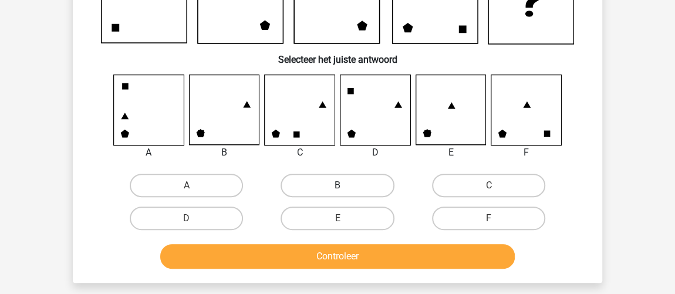
click at [353, 183] on label "B" at bounding box center [337, 185] width 113 height 23
click at [345, 185] on input "B" at bounding box center [341, 189] width 8 height 8
radio input "true"
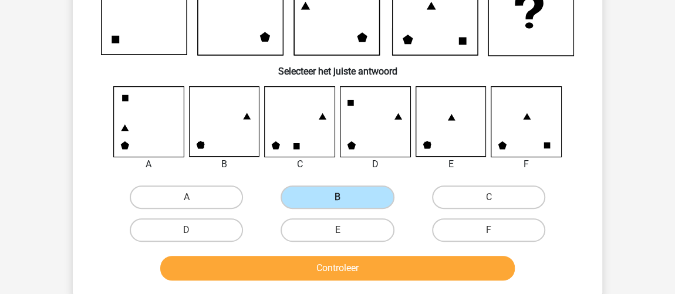
scroll to position [124, 0]
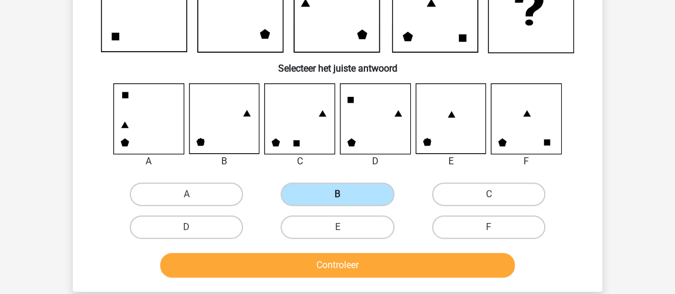
click at [401, 263] on button "Controleer" at bounding box center [337, 265] width 355 height 25
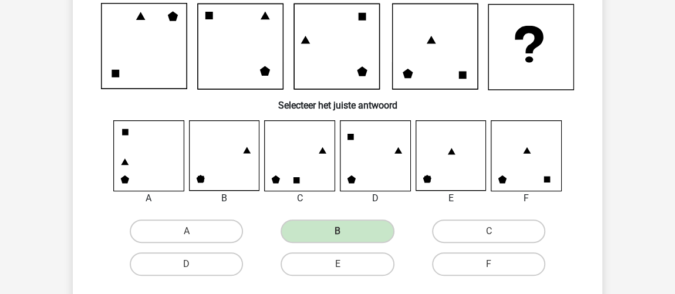
scroll to position [85, 0]
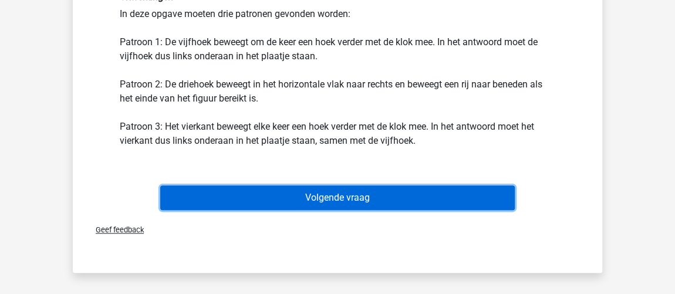
click at [371, 191] on button "Volgende vraag" at bounding box center [337, 197] width 355 height 25
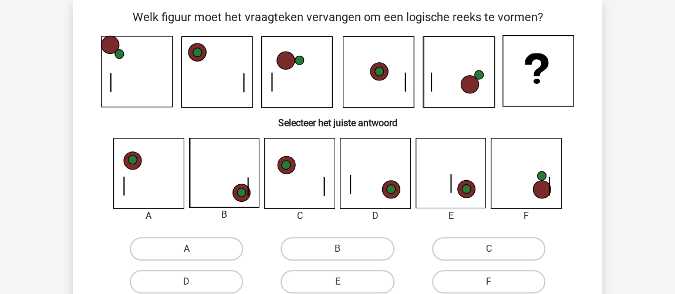
scroll to position [54, 0]
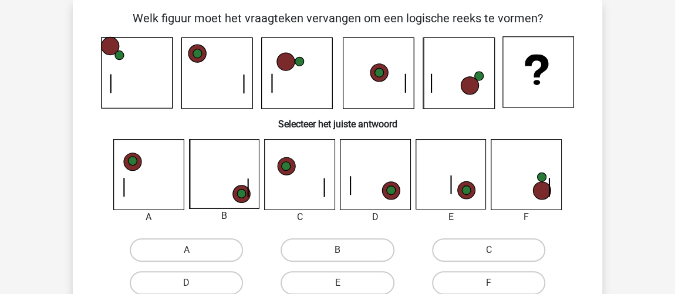
click at [360, 254] on label "B" at bounding box center [337, 249] width 113 height 23
click at [345, 254] on input "B" at bounding box center [341, 254] width 8 height 8
radio input "true"
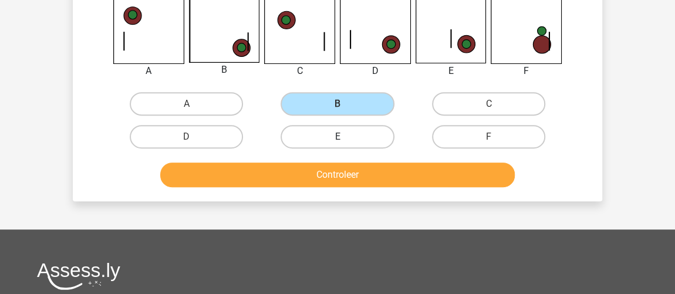
scroll to position [214, 0]
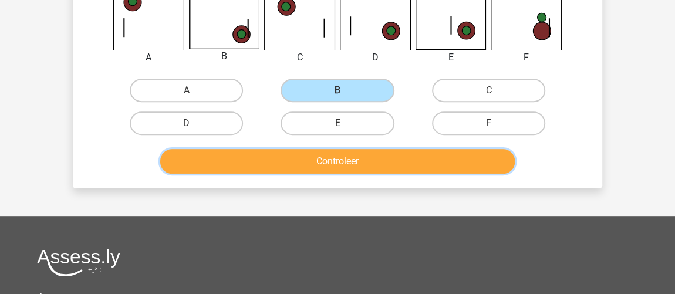
click at [376, 169] on button "Controleer" at bounding box center [337, 161] width 355 height 25
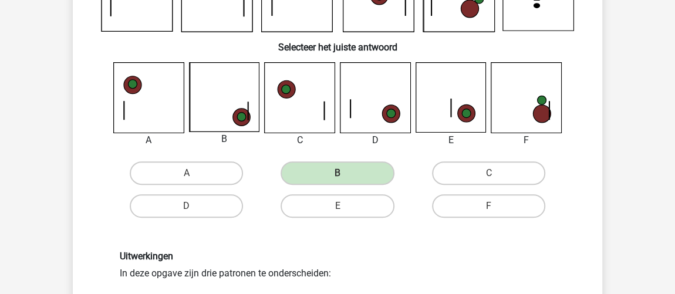
scroll to position [54, 0]
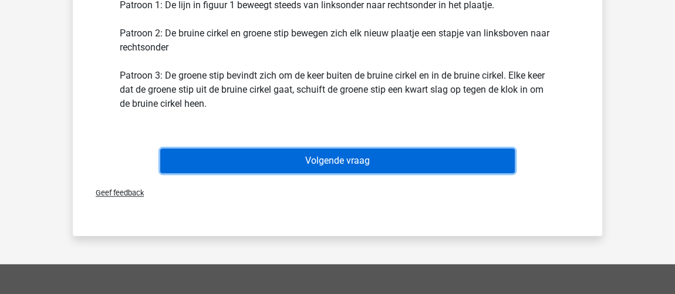
click at [386, 166] on button "Volgende vraag" at bounding box center [337, 160] width 355 height 25
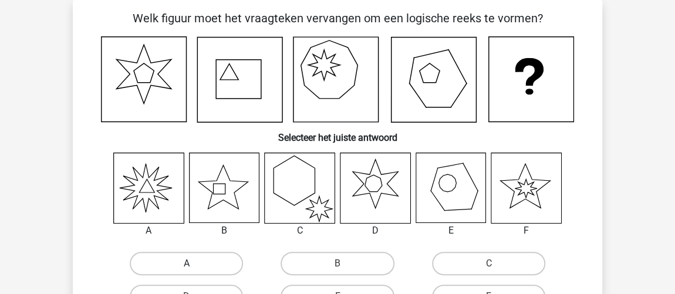
click at [205, 266] on label "A" at bounding box center [186, 263] width 113 height 23
click at [194, 266] on input "A" at bounding box center [191, 267] width 8 height 8
radio input "true"
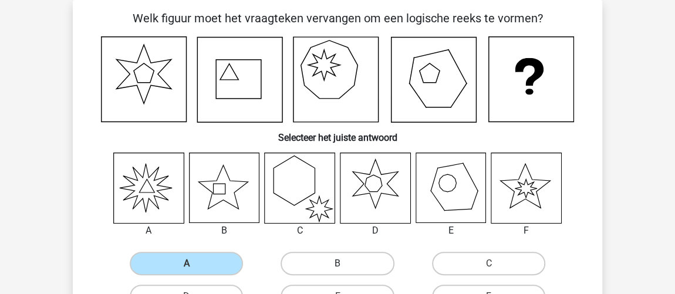
click at [373, 263] on label "B" at bounding box center [337, 263] width 113 height 23
click at [345, 263] on input "B" at bounding box center [341, 267] width 8 height 8
radio input "true"
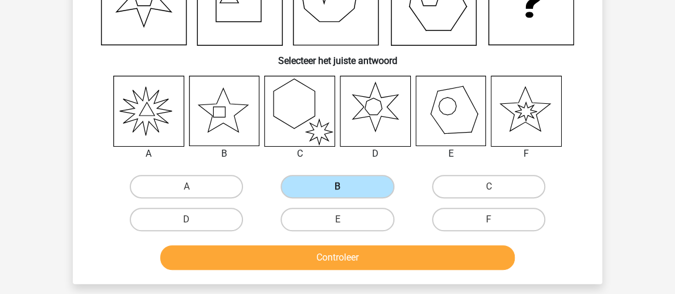
scroll to position [214, 0]
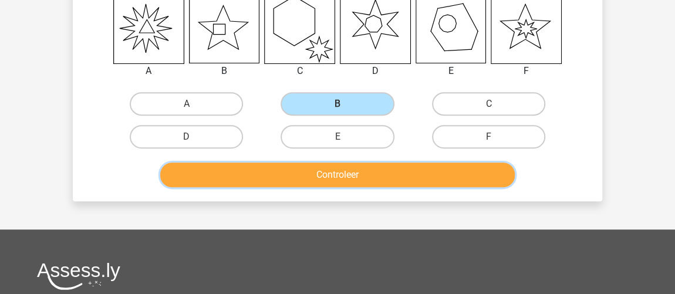
click at [409, 177] on button "Controleer" at bounding box center [337, 175] width 355 height 25
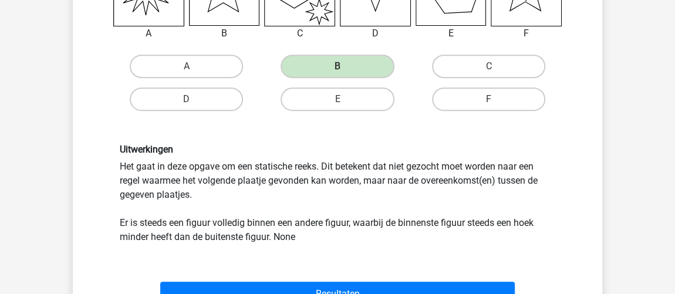
scroll to position [320, 0]
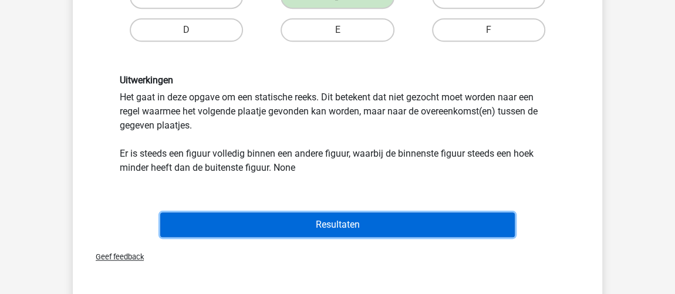
click at [271, 215] on button "Resultaten" at bounding box center [337, 224] width 355 height 25
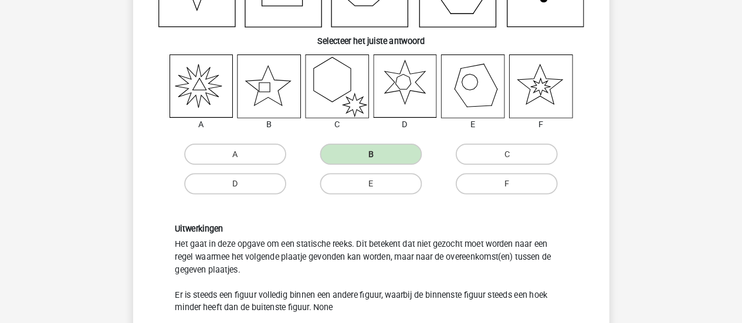
scroll to position [146, 0]
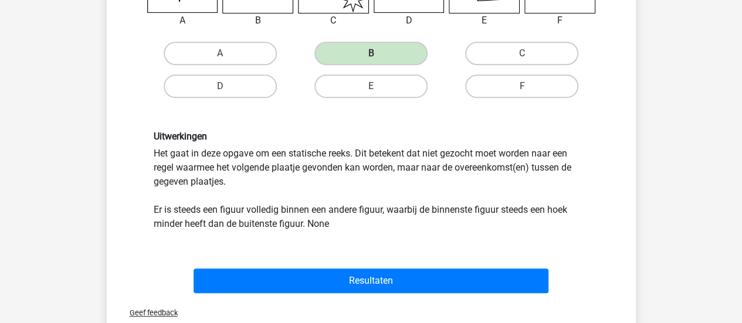
scroll to position [322, 0]
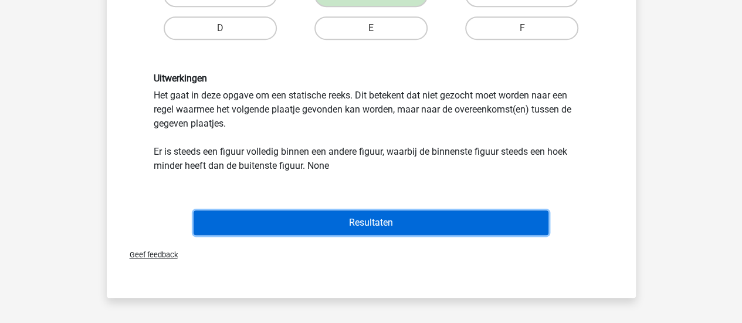
click at [349, 229] on button "Resultaten" at bounding box center [371, 223] width 355 height 25
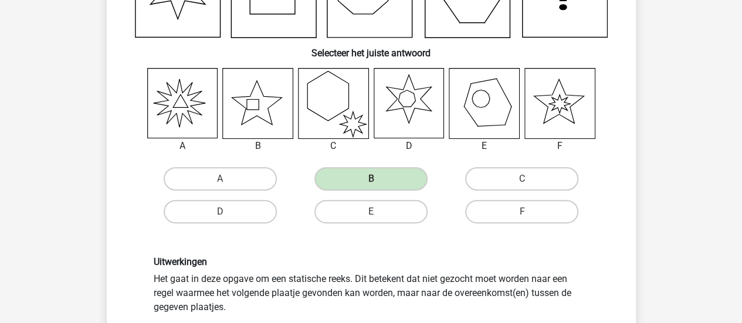
scroll to position [29, 0]
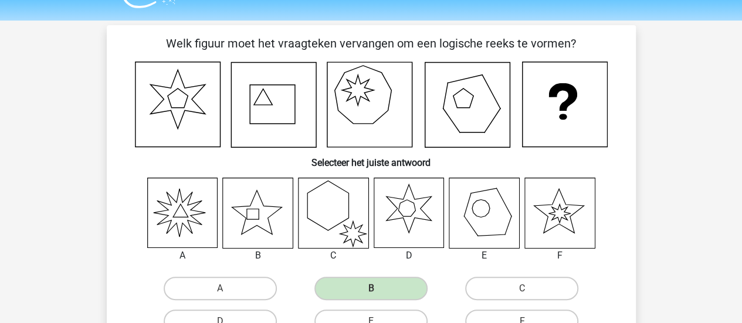
drag, startPoint x: 4, startPoint y: 172, endPoint x: 18, endPoint y: 168, distance: 13.9
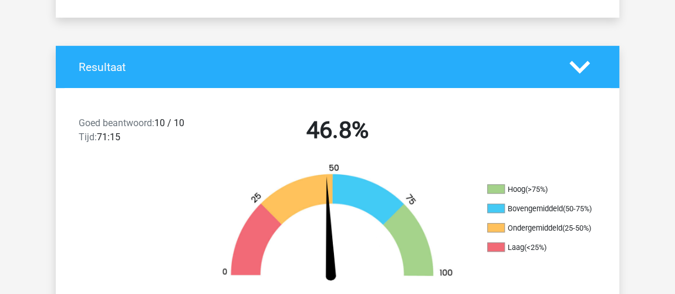
scroll to position [213, 0]
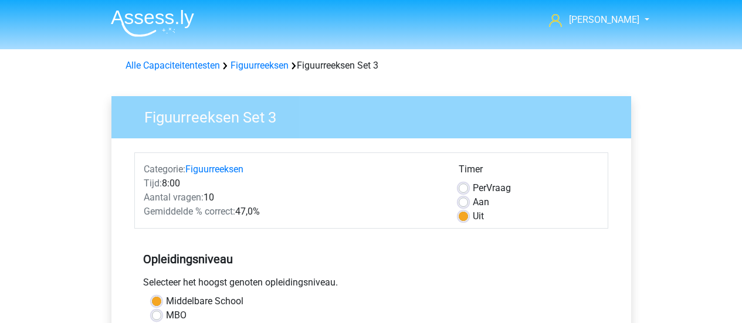
scroll to position [411, 0]
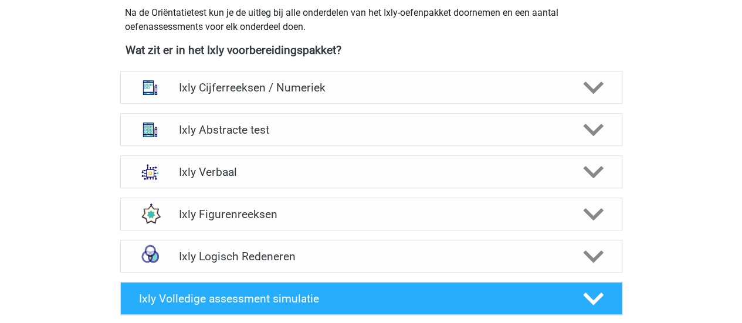
scroll to position [293, 0]
